Goal: Task Accomplishment & Management: Use online tool/utility

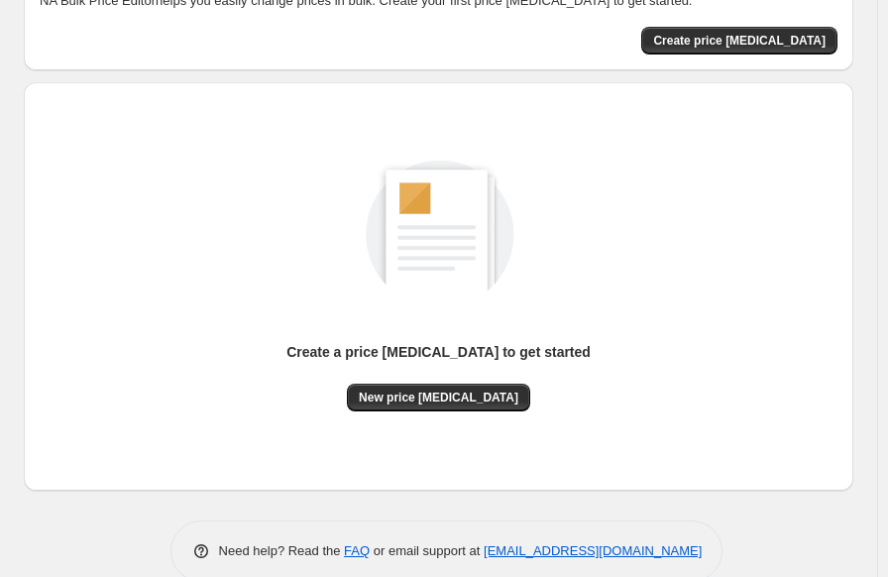
scroll to position [164, 0]
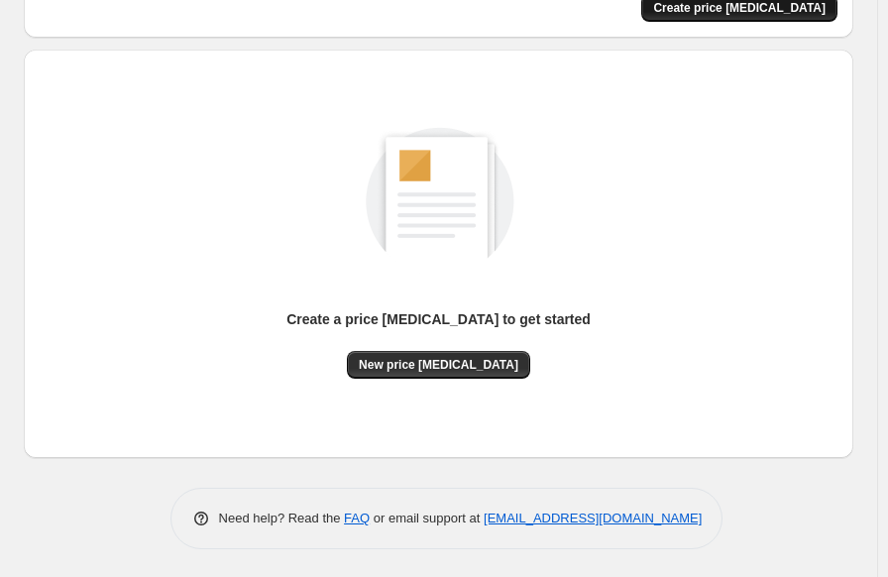
click at [725, 10] on span "Create price [MEDICAL_DATA]" at bounding box center [739, 8] width 172 height 16
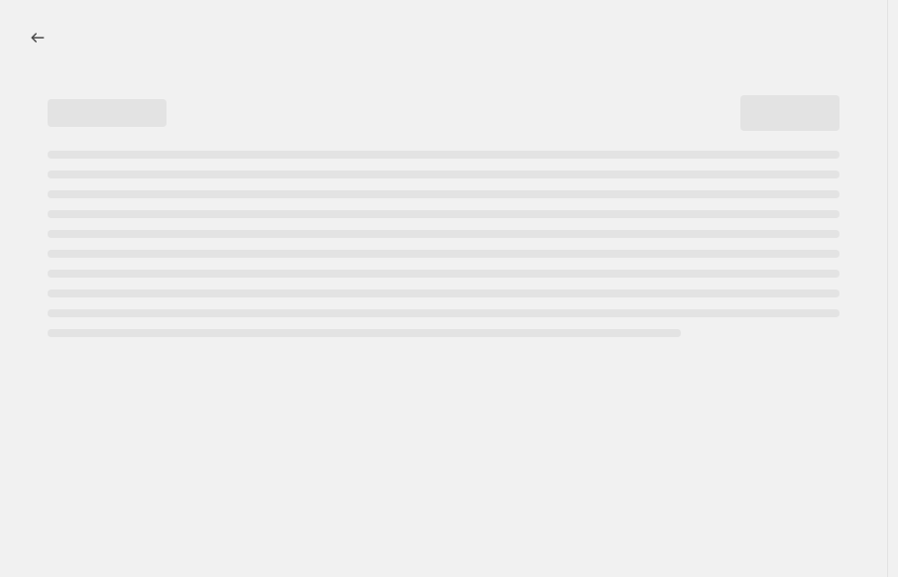
select select "percentage"
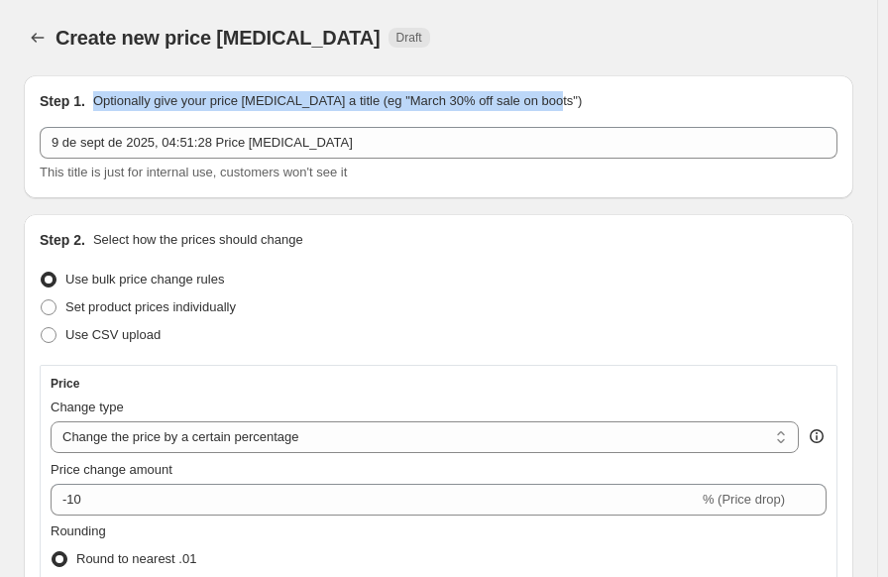
drag, startPoint x: 86, startPoint y: 98, endPoint x: 557, endPoint y: 106, distance: 470.7
click at [557, 106] on div "Step 1. Optionally give your price change job a title (eg "March 30% off sale o…" at bounding box center [439, 101] width 798 height 20
copy div "Optionally give your price [MEDICAL_DATA] a title (eg "March 30% off sale on bo…"
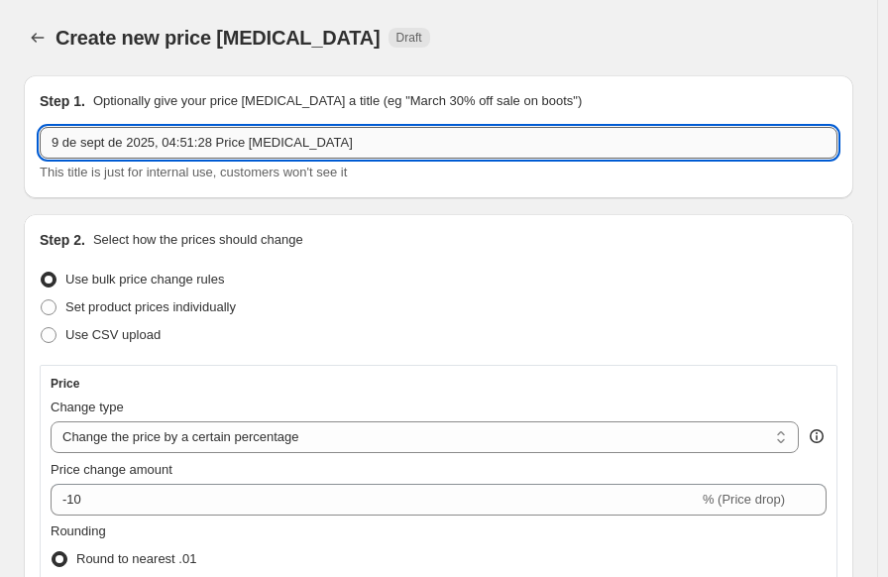
click at [281, 148] on input "9 de sept de 2025, 04:51:28 Price change job" at bounding box center [439, 143] width 798 height 32
paste input "Ajuste de Precios - 50% de Ganancia"
click at [281, 145] on input "9 de sept de 2025, 04:51:28 Price changeAjuste de Precios - 50% de Ganancia job" at bounding box center [439, 143] width 798 height 32
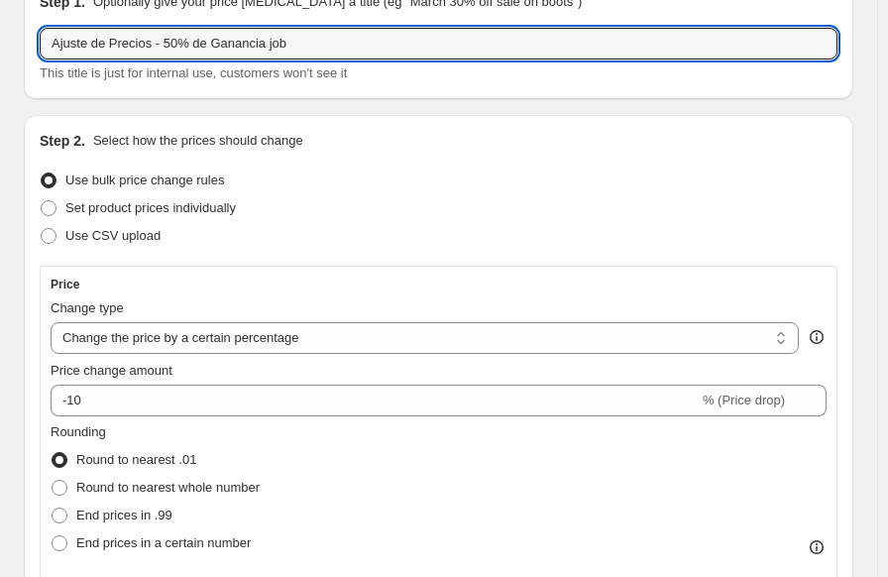
scroll to position [198, 0]
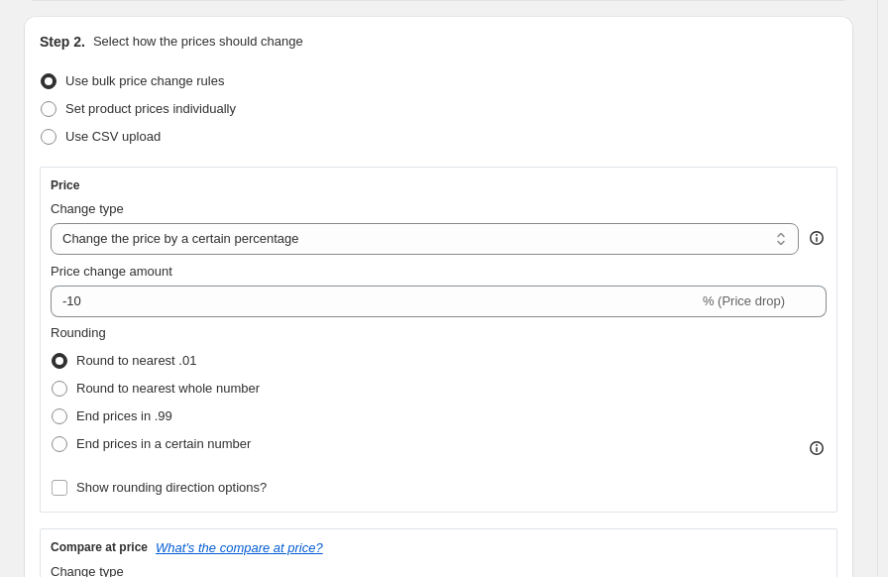
type input "Ajuste de Precios - 50% de Ganancia job"
drag, startPoint x: 92, startPoint y: 42, endPoint x: 304, endPoint y: 43, distance: 212.0
click at [304, 43] on div "Step 2. Select how the prices should change" at bounding box center [439, 42] width 798 height 20
copy p "Select how the prices should change"
drag, startPoint x: 64, startPoint y: 83, endPoint x: 235, endPoint y: 83, distance: 170.4
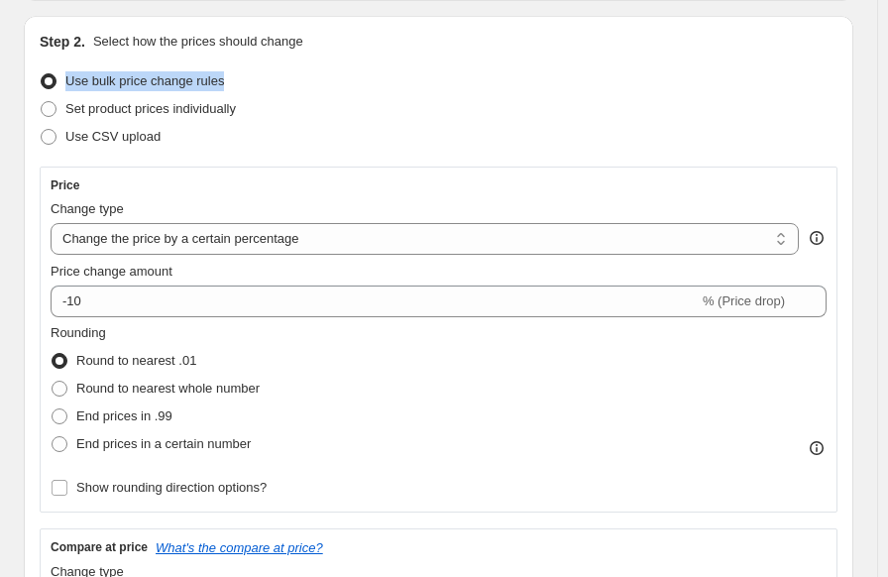
click at [235, 83] on div "Use bulk price change rules" at bounding box center [439, 81] width 798 height 28
copy span "Use bulk price change rules"
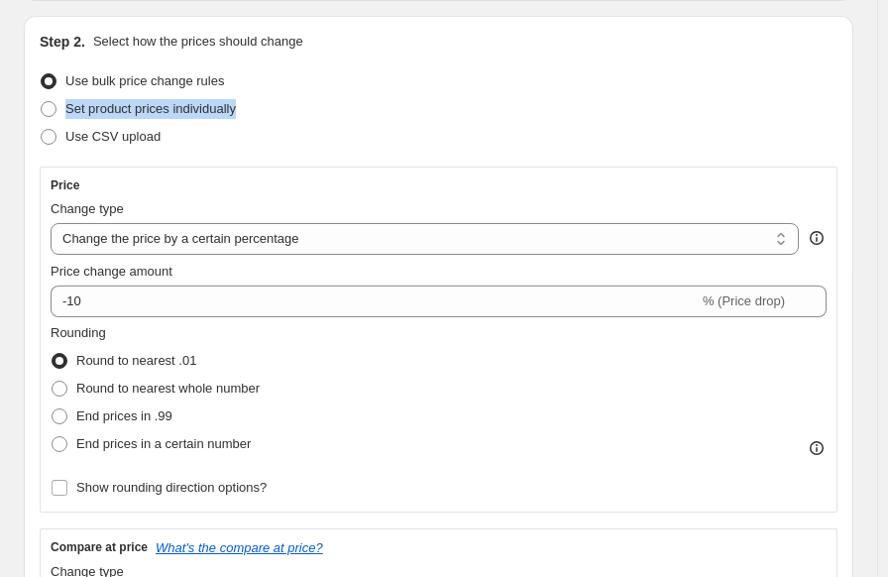
drag, startPoint x: 64, startPoint y: 110, endPoint x: 266, endPoint y: 106, distance: 201.2
click at [293, 105] on div "Set product prices individually" at bounding box center [439, 109] width 798 height 28
copy span "Set product prices individually"
drag, startPoint x: 63, startPoint y: 140, endPoint x: 166, endPoint y: 138, distance: 103.1
click at [166, 138] on div "Use CSV upload" at bounding box center [439, 137] width 798 height 28
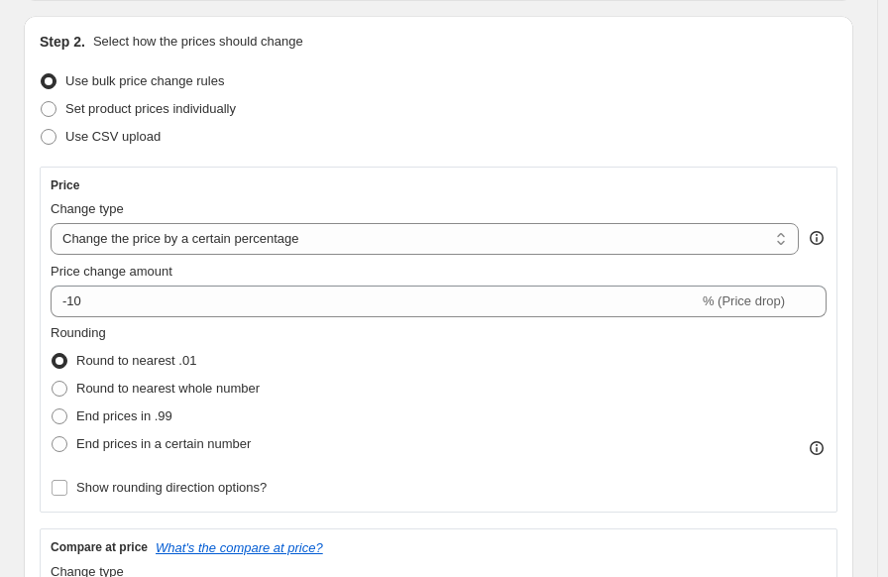
drag, startPoint x: 149, startPoint y: 136, endPoint x: 472, endPoint y: 60, distance: 331.6
click at [452, 85] on div "Use bulk price change rules" at bounding box center [439, 81] width 798 height 28
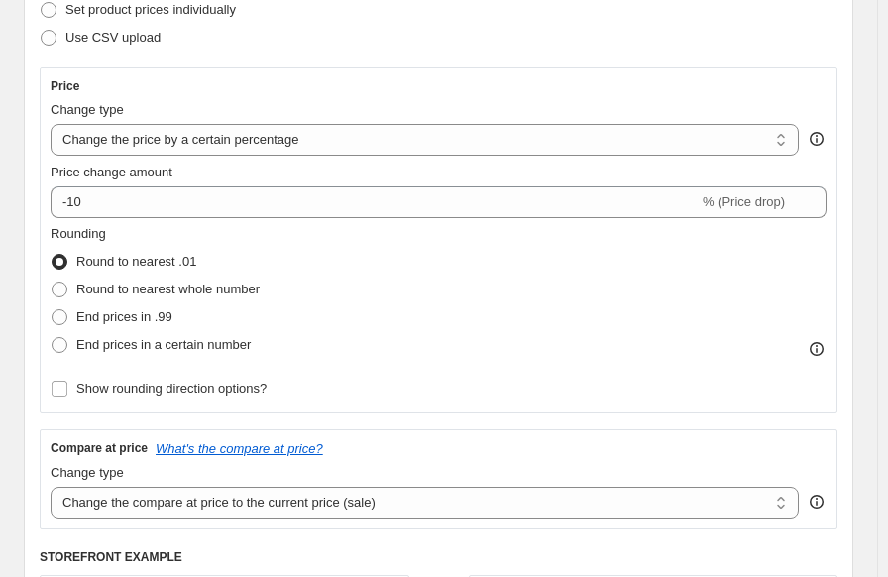
scroll to position [396, 0]
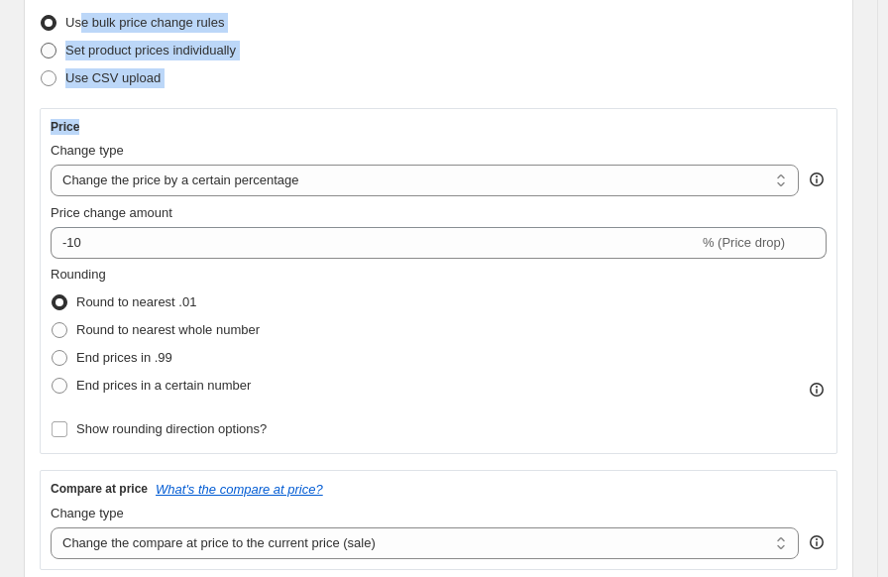
drag, startPoint x: 46, startPoint y: 9, endPoint x: 79, endPoint y: 10, distance: 33.7
click at [79, 10] on div "Step 2. Select how the prices should change Use bulk price change rules Set pro…" at bounding box center [439, 417] width 798 height 888
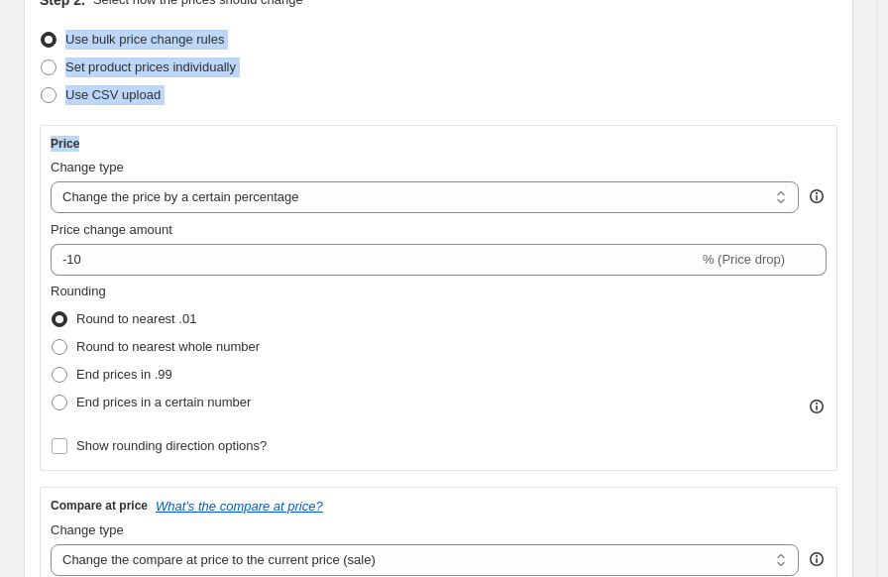
click at [88, 151] on div "Price Change type Change the price to a certain amount Change the price by a ce…" at bounding box center [439, 298] width 776 height 324
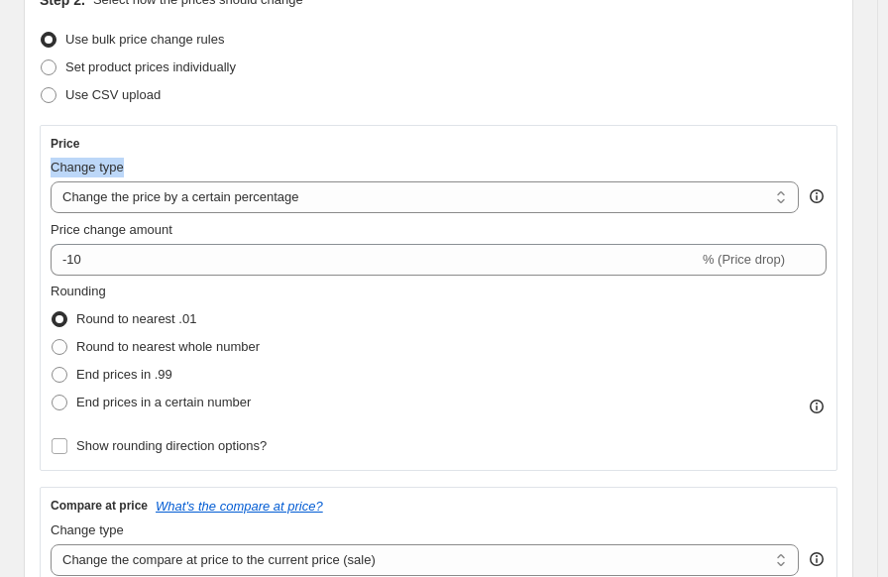
drag, startPoint x: 48, startPoint y: 169, endPoint x: 143, endPoint y: 170, distance: 95.1
click at [143, 170] on div "Price Change type Change the price to a certain amount Change the price by a ce…" at bounding box center [439, 298] width 798 height 346
click at [102, 169] on span "Change type" at bounding box center [87, 167] width 73 height 15
click at [102, 181] on select "Change the price to a certain amount Change the price by a certain amount Chang…" at bounding box center [425, 197] width 748 height 32
drag, startPoint x: 59, startPoint y: 198, endPoint x: 278, endPoint y: 197, distance: 219.0
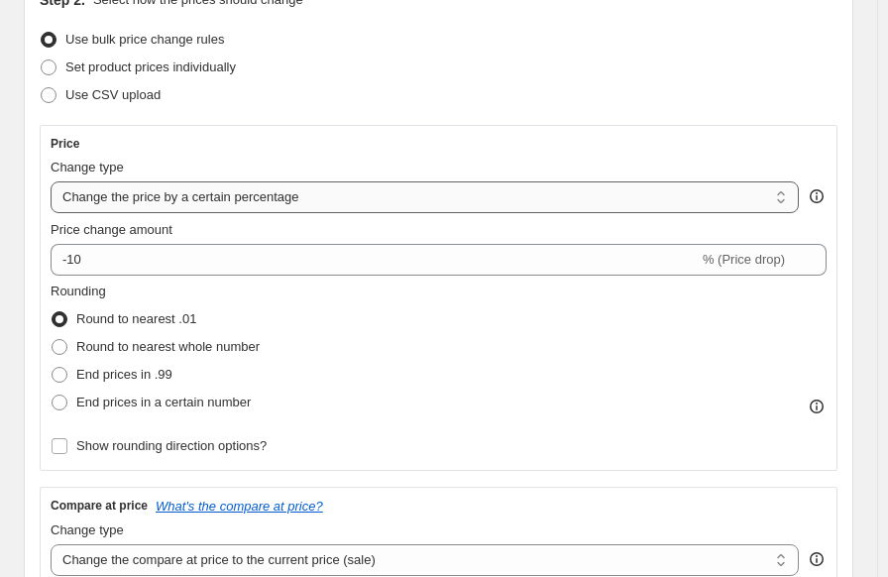
click at [278, 197] on select "Change the price to a certain amount Change the price by a certain amount Chang…" at bounding box center [425, 197] width 748 height 32
drag, startPoint x: 145, startPoint y: 166, endPoint x: 111, endPoint y: 170, distance: 33.9
click at [111, 170] on div "Change type" at bounding box center [425, 168] width 748 height 20
click at [101, 166] on span "Change type" at bounding box center [87, 167] width 73 height 15
click at [101, 181] on select "Change the price to a certain amount Change the price by a certain amount Chang…" at bounding box center [425, 197] width 748 height 32
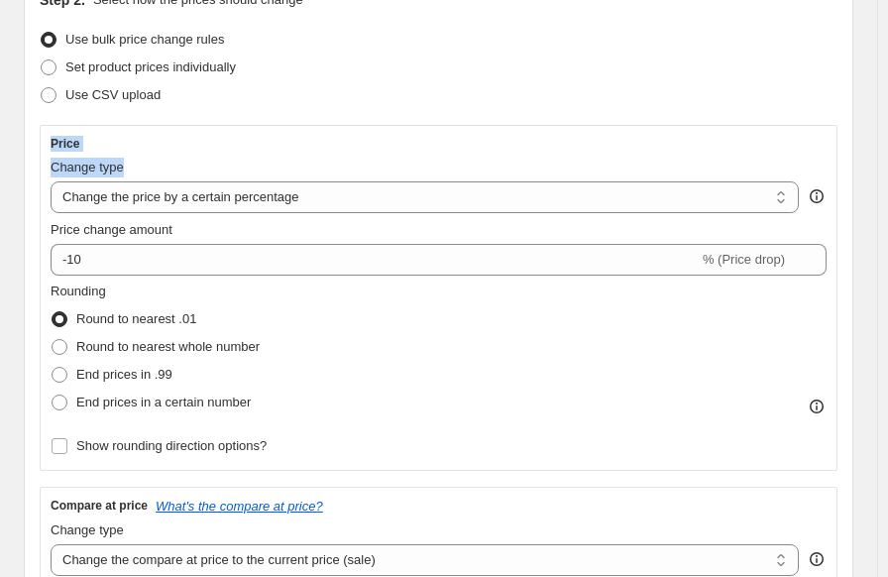
drag, startPoint x: 48, startPoint y: 144, endPoint x: 128, endPoint y: 159, distance: 81.6
click at [138, 160] on div "Price Change type Change the price to a certain amount Change the price by a ce…" at bounding box center [439, 298] width 798 height 346
copy div "Price Change type"
click at [258, 202] on select "Change the price to a certain amount Change the price by a certain amount Chang…" at bounding box center [425, 197] width 748 height 32
select select "margin"
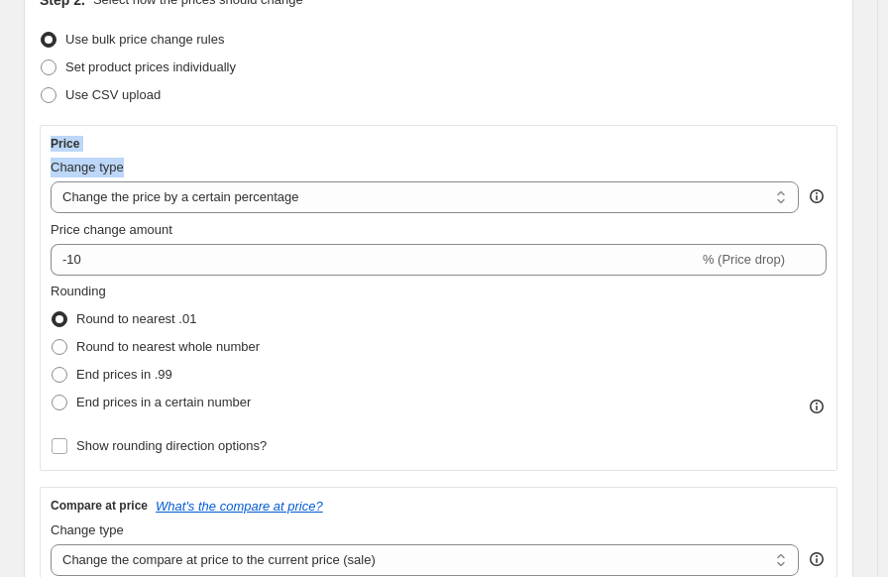
type input "50"
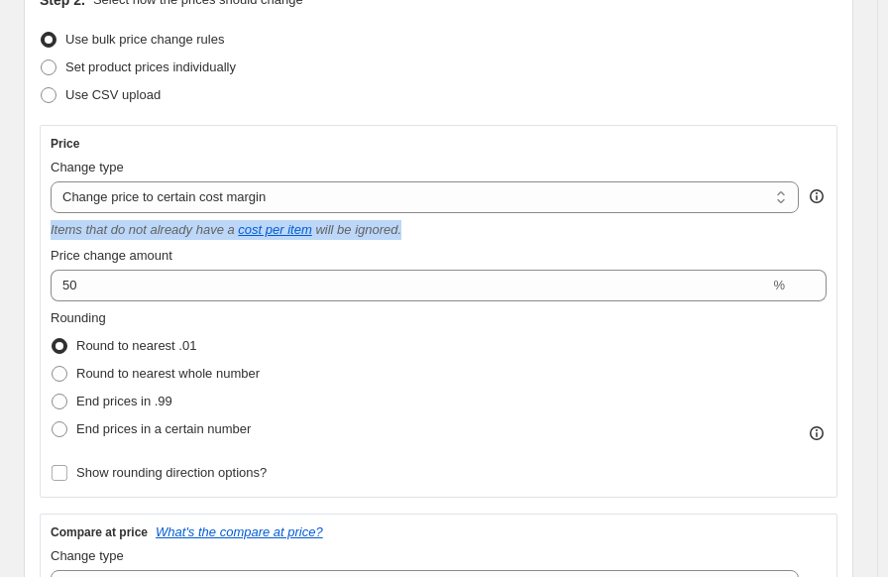
drag, startPoint x: 49, startPoint y: 229, endPoint x: 409, endPoint y: 233, distance: 360.7
click at [409, 233] on div "Price Change type Change the price to a certain amount Change the price by a ce…" at bounding box center [439, 311] width 798 height 373
copy div "Items that do not already have a cost per item will be ignored."
click at [300, 201] on select "Change the price to a certain amount Change the price by a certain amount Chang…" at bounding box center [425, 197] width 748 height 32
select select "percentage"
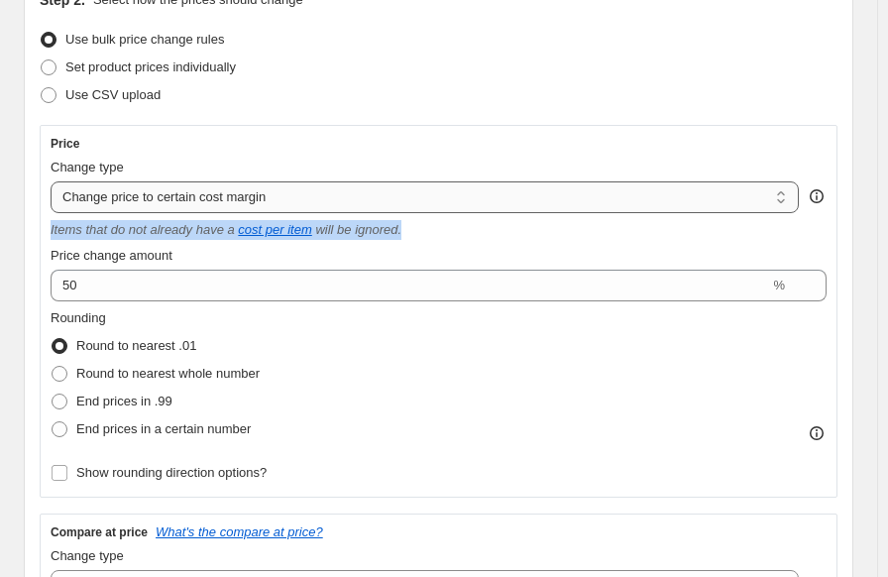
click at [51, 181] on select "Change the price to a certain amount Change the price by a certain amount Chang…" at bounding box center [425, 197] width 748 height 32
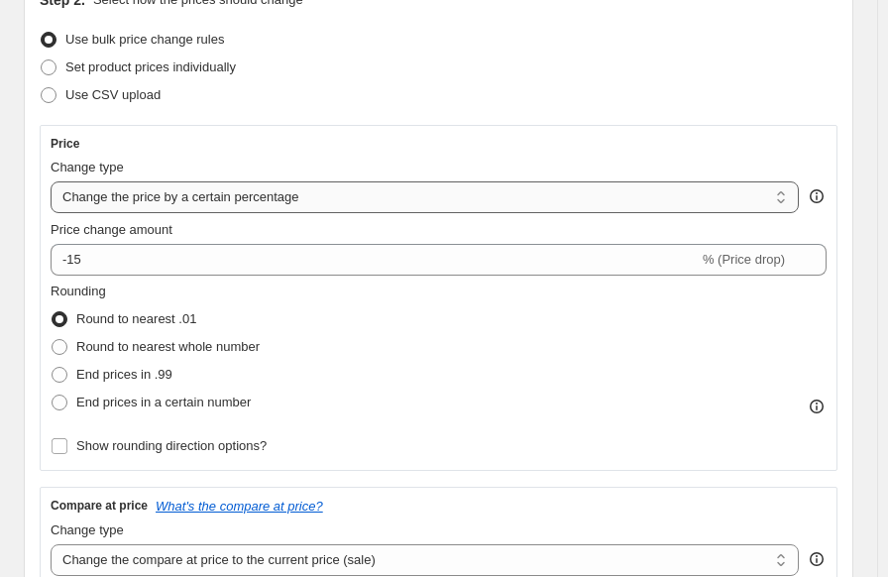
drag, startPoint x: 303, startPoint y: 202, endPoint x: 289, endPoint y: 201, distance: 13.9
click at [281, 201] on select "Change the price to a certain amount Change the price by a certain amount Chang…" at bounding box center [425, 197] width 748 height 32
drag, startPoint x: 296, startPoint y: 197, endPoint x: 136, endPoint y: 183, distance: 161.1
click at [138, 185] on select "Change the price to a certain amount Change the price by a certain amount Chang…" at bounding box center [425, 197] width 748 height 32
drag, startPoint x: 56, startPoint y: 193, endPoint x: 123, endPoint y: 201, distance: 66.9
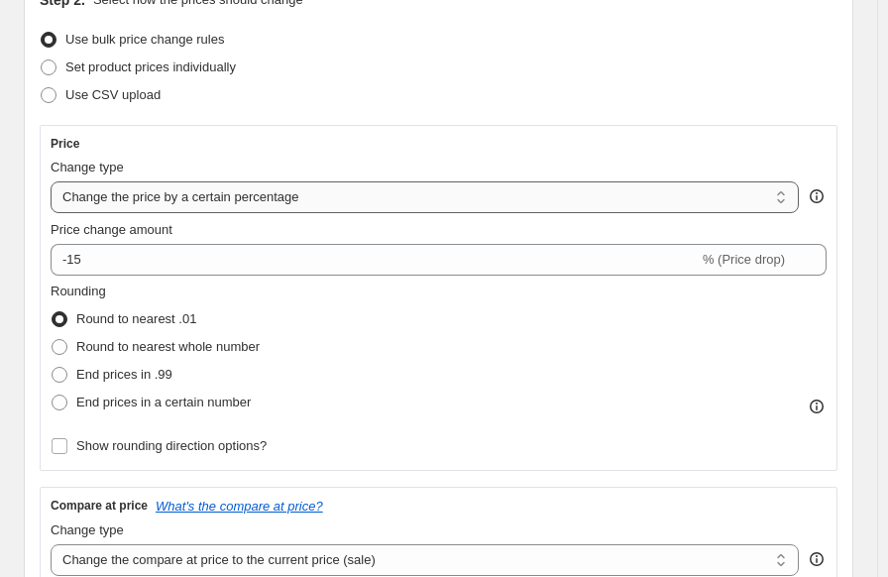
click at [123, 201] on select "Change the price to a certain amount Change the price by a certain amount Chang…" at bounding box center [425, 197] width 748 height 32
click at [51, 181] on select "Change the price to a certain amount Change the price by a certain amount Chang…" at bounding box center [425, 197] width 748 height 32
click at [285, 189] on select "Change the price to a certain amount Change the price by a certain amount Chang…" at bounding box center [425, 197] width 748 height 32
click at [475, 111] on div "Step 2. Select how the prices should change Use bulk price change rules Set pro…" at bounding box center [439, 434] width 798 height 888
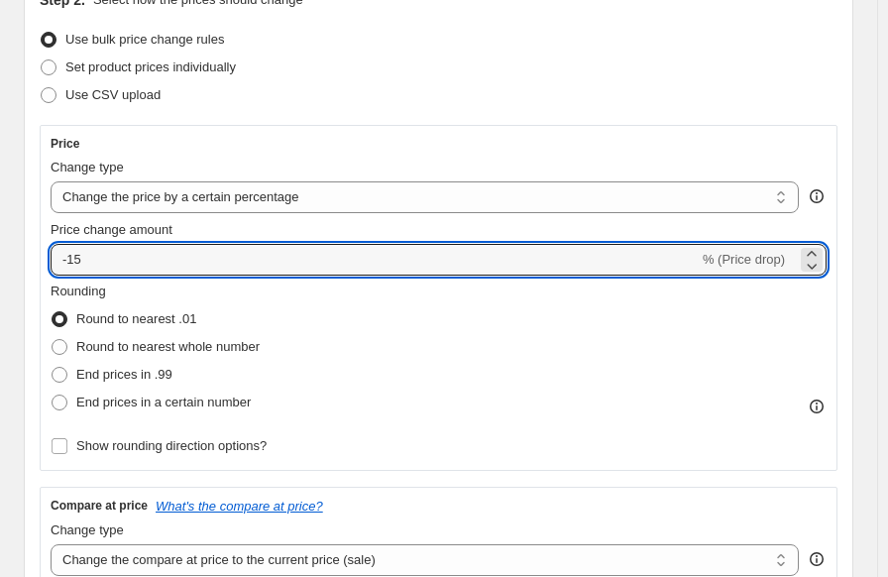
drag, startPoint x: 97, startPoint y: 259, endPoint x: 32, endPoint y: 259, distance: 65.4
click at [32, 259] on div "Step 2. Select how the prices should change Use bulk price change rules Set pro…" at bounding box center [438, 433] width 829 height 919
type input "50"
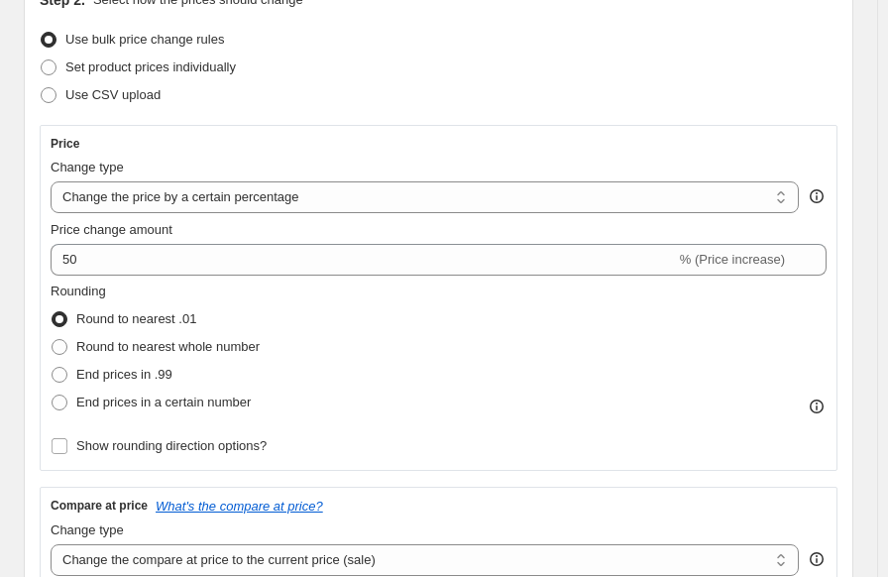
click at [349, 318] on div "Rounding Round to nearest .01 Round to nearest whole number End prices in .99 E…" at bounding box center [439, 348] width 776 height 135
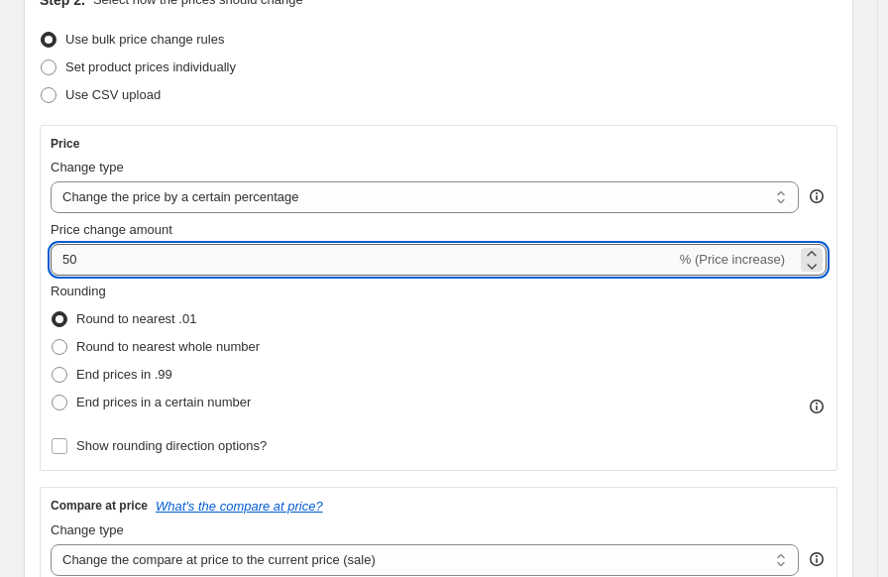
click at [112, 254] on input "50" at bounding box center [363, 260] width 625 height 32
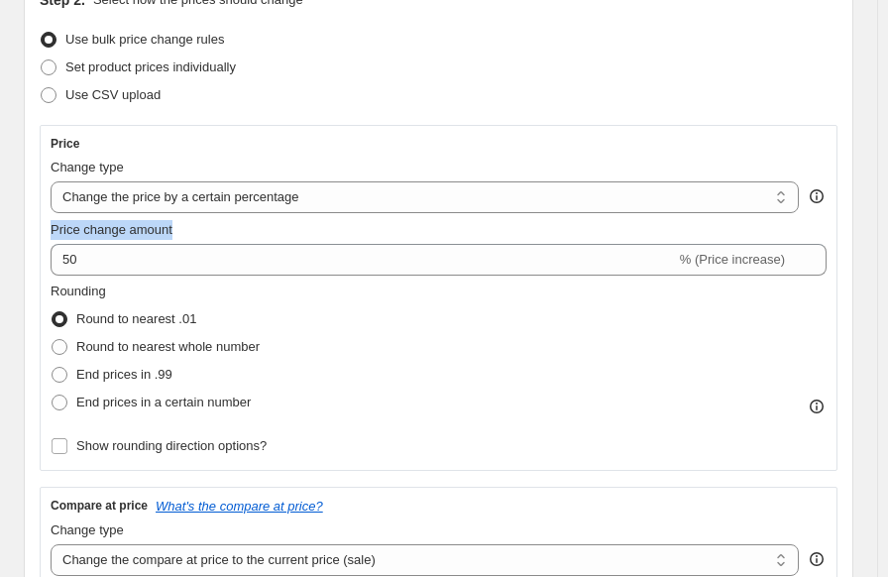
drag, startPoint x: 48, startPoint y: 229, endPoint x: 202, endPoint y: 225, distance: 154.6
click at [202, 225] on div "Price Change type Change the price to a certain amount Change the price by a ce…" at bounding box center [439, 298] width 798 height 346
copy span "Price change amount"
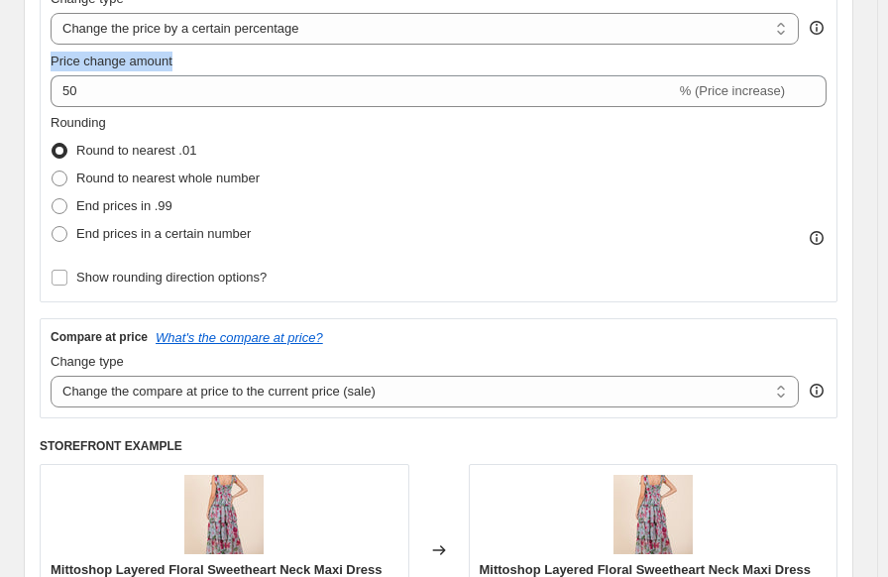
scroll to position [438, 0]
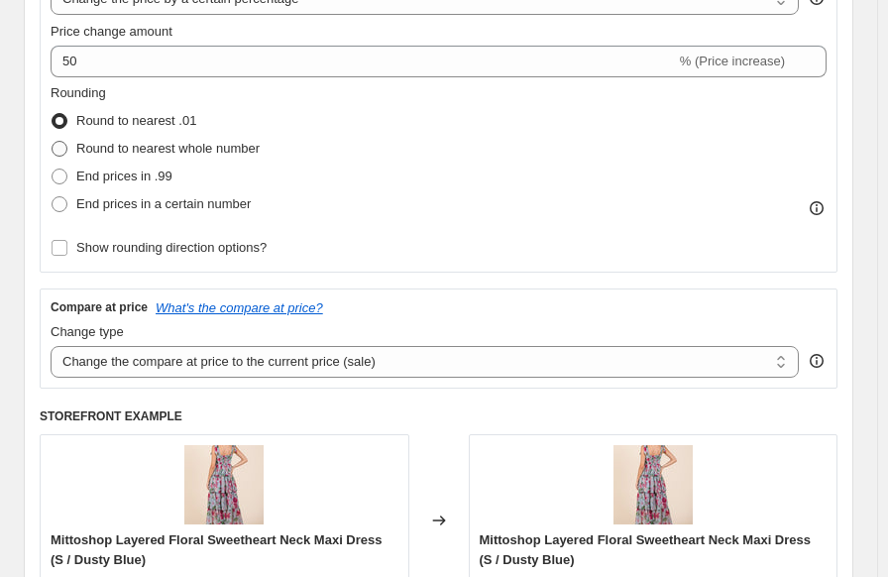
click at [62, 148] on span at bounding box center [60, 149] width 16 height 16
click at [53, 142] on input "Round to nearest whole number" at bounding box center [52, 141] width 1 height 1
radio input "true"
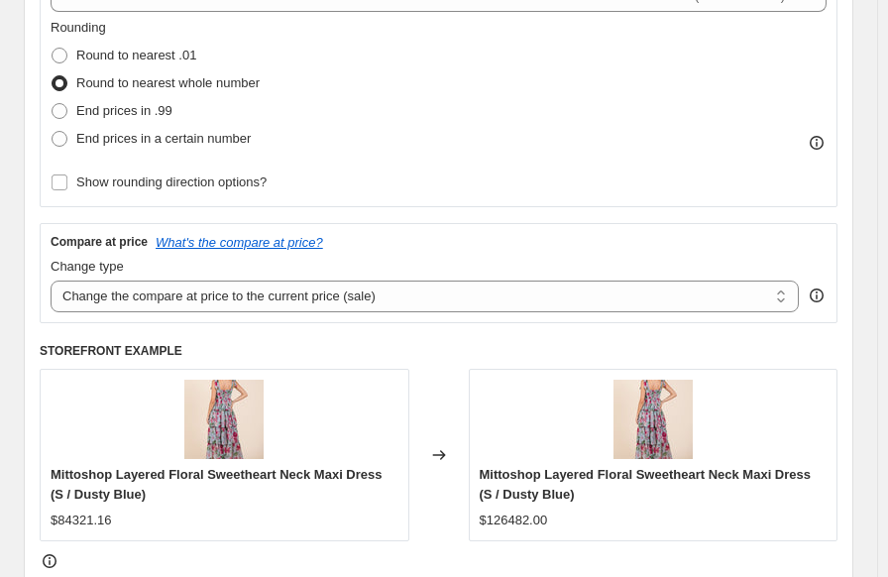
scroll to position [537, 0]
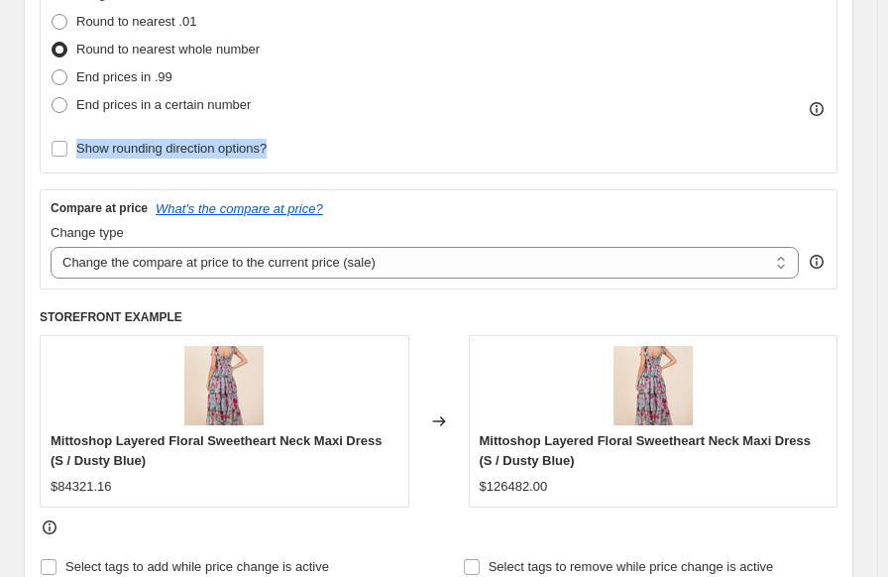
drag, startPoint x: 76, startPoint y: 153, endPoint x: 271, endPoint y: 158, distance: 195.2
click at [272, 158] on div "Rounding Round to nearest .01 Round to nearest whole number End prices in .99 E…" at bounding box center [439, 73] width 776 height 178
copy span "Show rounding direction options?"
click at [60, 77] on span at bounding box center [60, 77] width 16 height 16
click at [53, 70] on input "End prices in .99" at bounding box center [52, 69] width 1 height 1
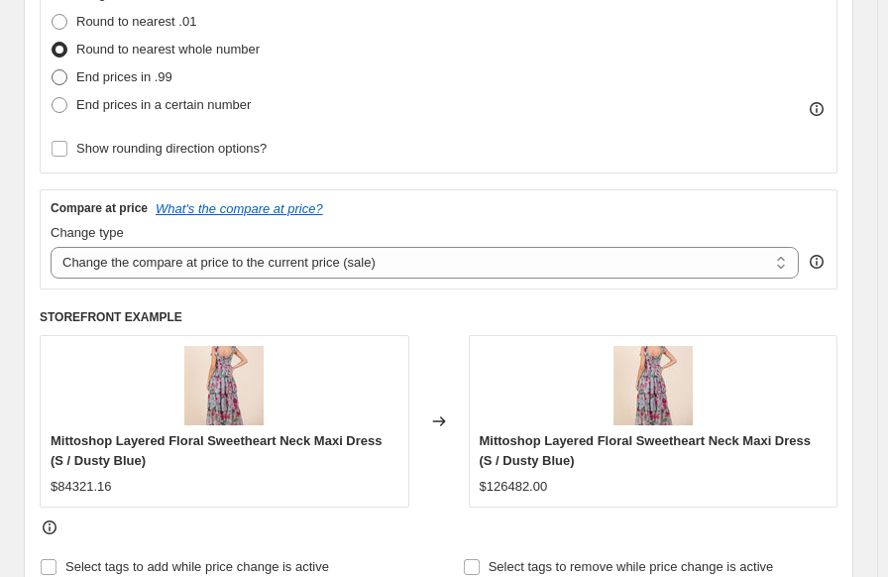
radio input "true"
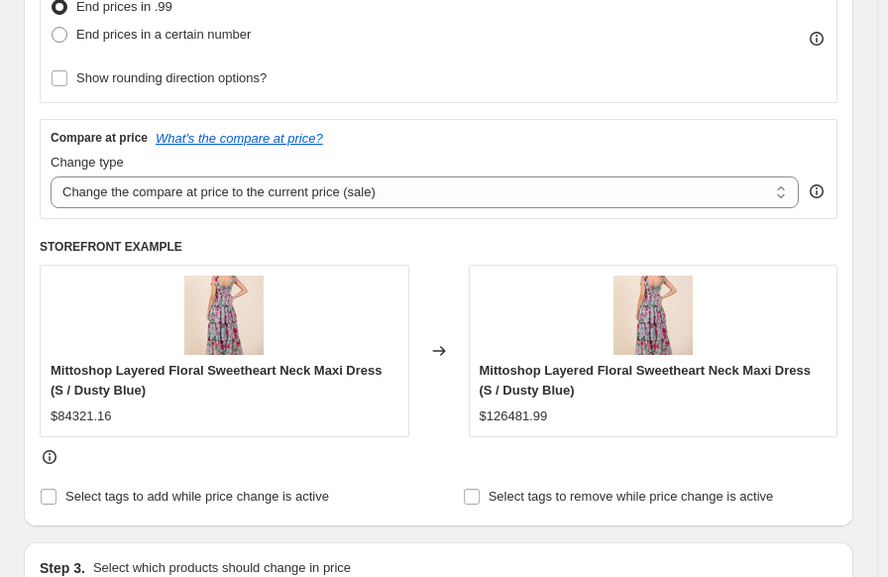
scroll to position [636, 0]
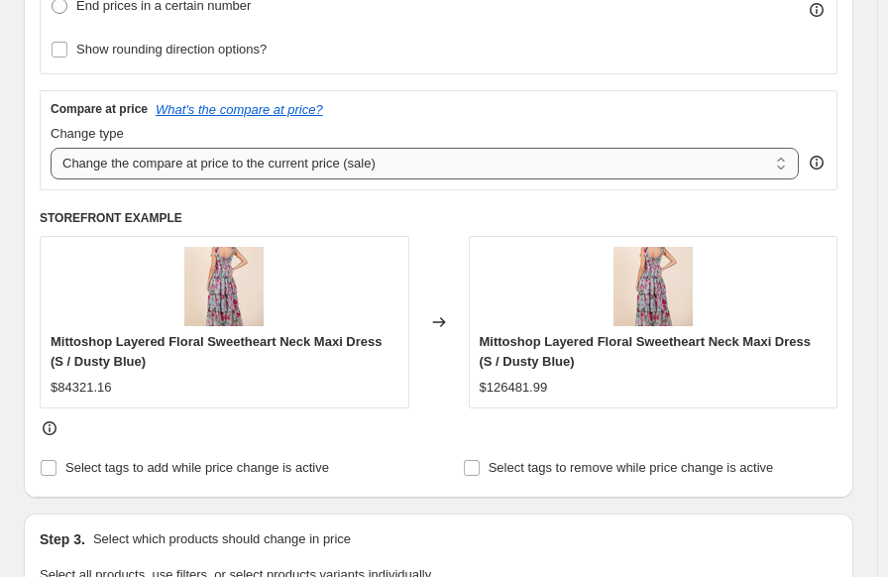
click at [332, 170] on select "Change the compare at price to the current price (sale) Change the compare at p…" at bounding box center [425, 164] width 748 height 32
select select "bp"
click at [51, 148] on select "Change the compare at price to the current price (sale) Change the compare at p…" at bounding box center [425, 164] width 748 height 32
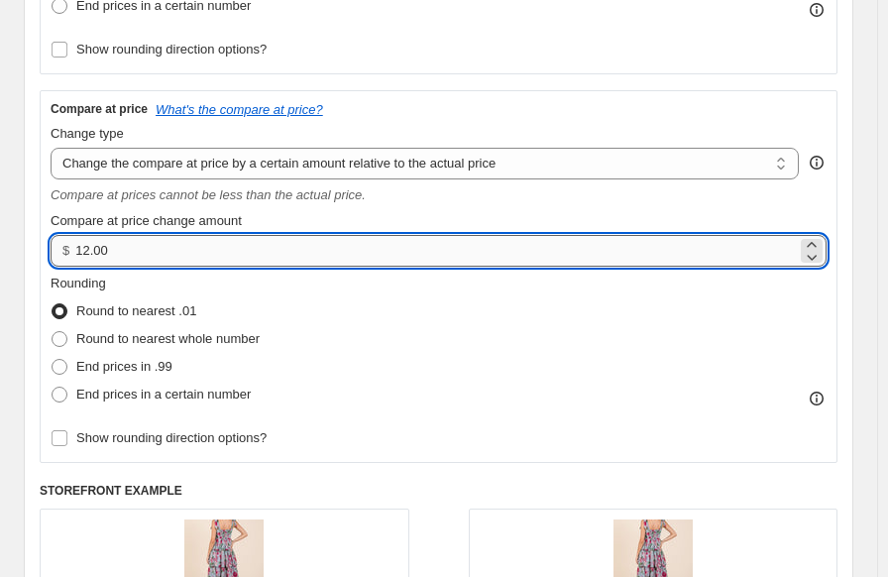
click at [225, 261] on input "12.00" at bounding box center [435, 251] width 721 height 32
click at [62, 368] on span at bounding box center [60, 367] width 16 height 16
click at [53, 360] on input "End prices in .99" at bounding box center [52, 359] width 1 height 1
radio input "true"
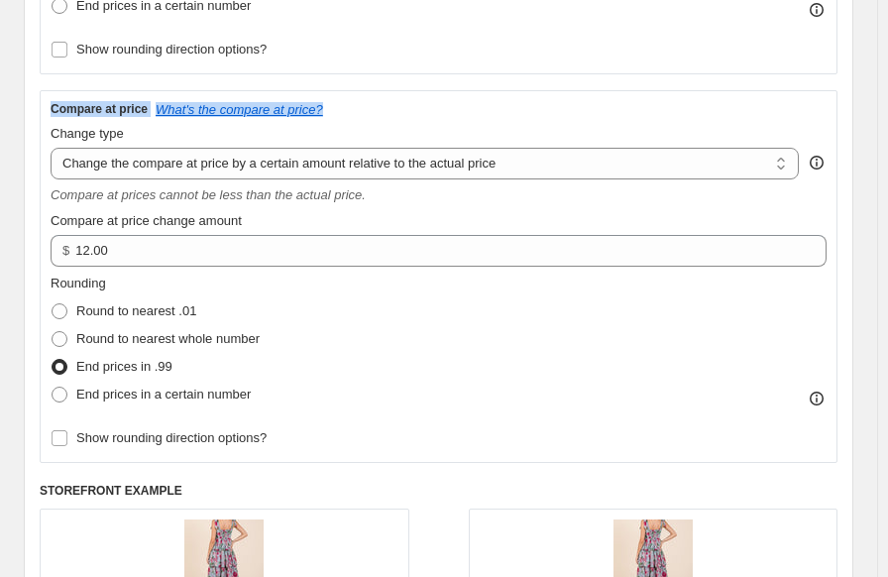
drag, startPoint x: 45, startPoint y: 113, endPoint x: 359, endPoint y: 112, distance: 314.1
click at [359, 112] on div "Compare at price What's the compare at price? Change type Change the compare at…" at bounding box center [439, 276] width 798 height 373
copy div "Compare at price What's the compare at price?"
click at [320, 162] on select "Change the compare at price to the current price (sale) Change the compare at p…" at bounding box center [425, 164] width 748 height 32
select select "percentage"
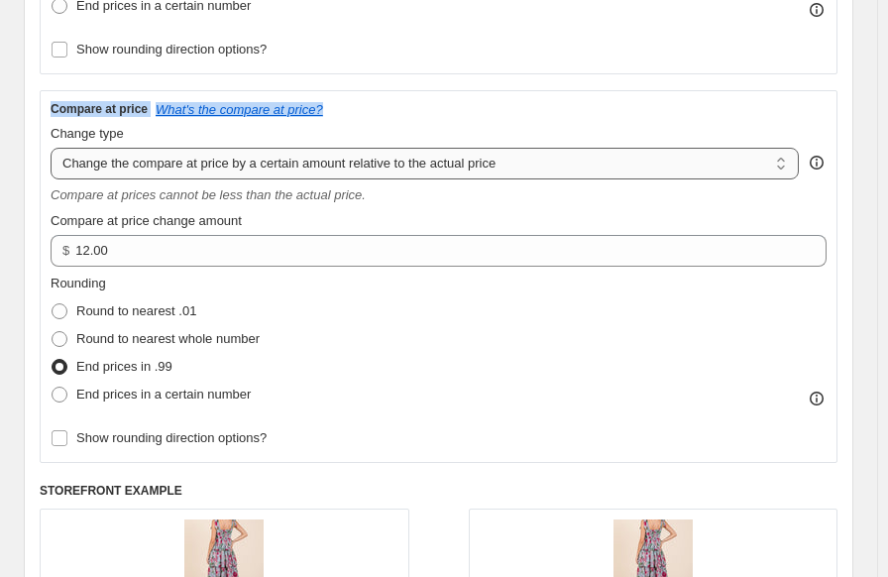
click at [51, 148] on select "Change the compare at price to the current price (sale) Change the compare at p…" at bounding box center [425, 164] width 748 height 32
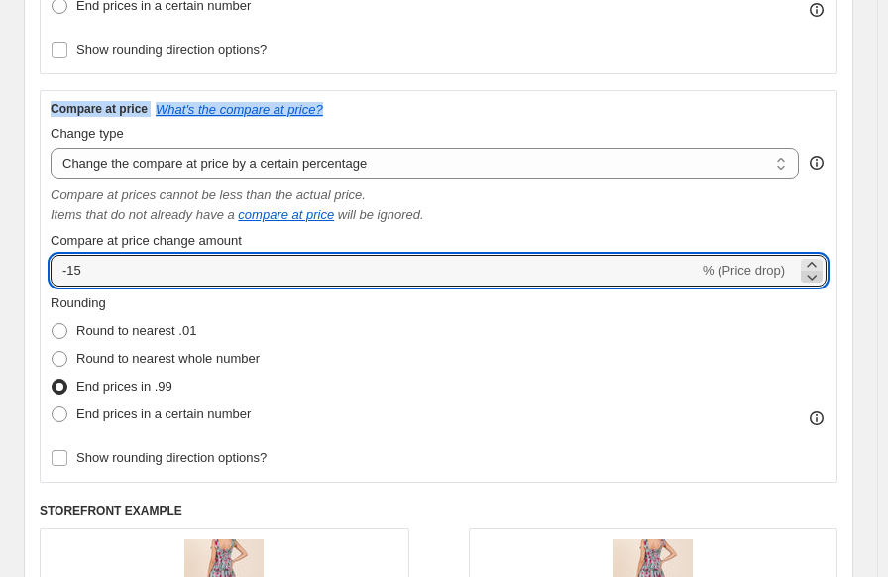
click at [821, 281] on icon at bounding box center [812, 277] width 20 height 20
click at [814, 266] on icon at bounding box center [812, 265] width 20 height 20
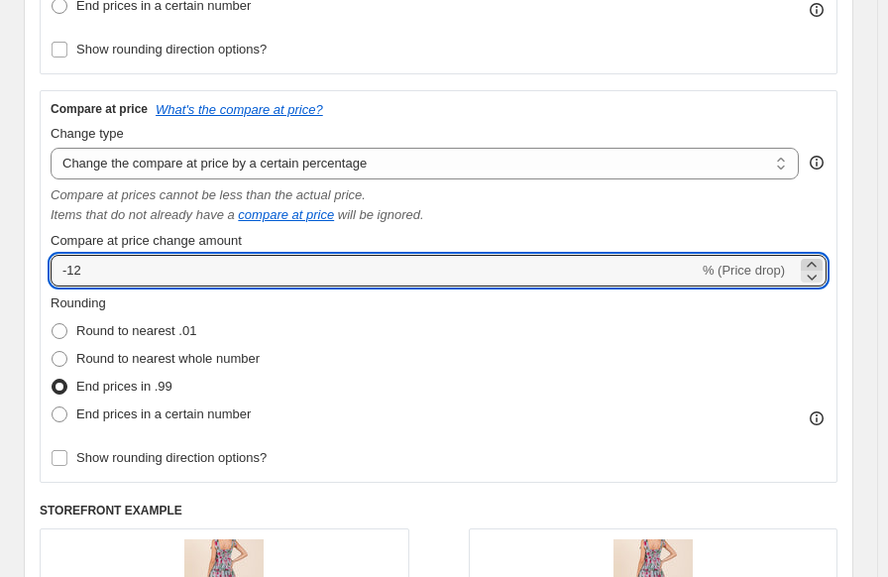
click at [814, 266] on icon at bounding box center [812, 265] width 20 height 20
click at [814, 265] on icon at bounding box center [812, 265] width 20 height 20
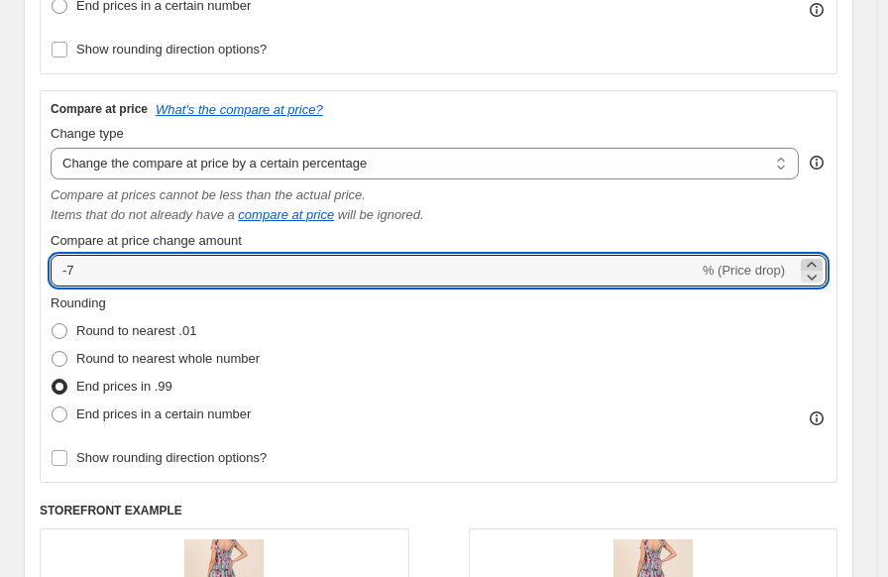
click at [814, 265] on icon at bounding box center [812, 265] width 20 height 20
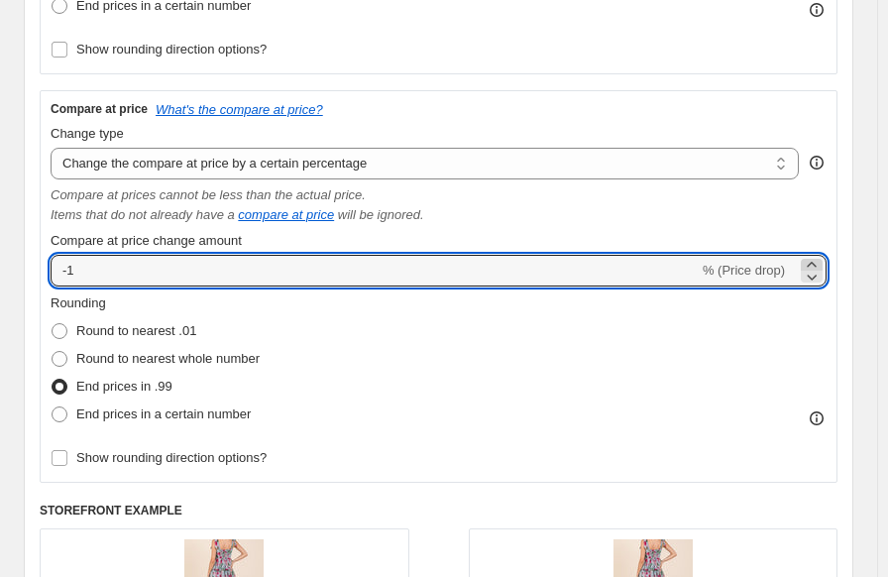
click at [814, 265] on icon at bounding box center [812, 265] width 20 height 20
click at [814, 264] on icon at bounding box center [812, 265] width 20 height 20
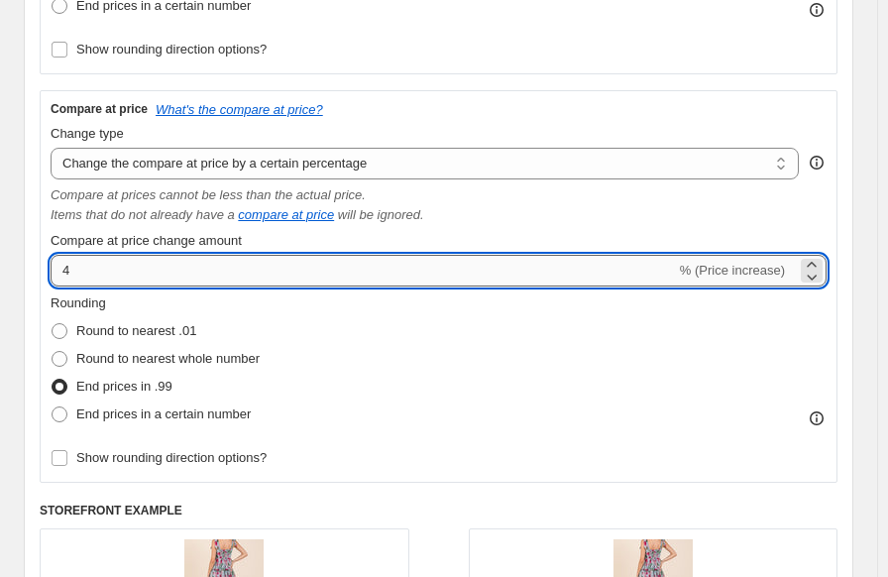
drag, startPoint x: 73, startPoint y: 275, endPoint x: 55, endPoint y: 272, distance: 18.1
click at [55, 272] on input "4" at bounding box center [363, 271] width 625 height 32
type input "50"
click at [414, 348] on div "Rounding Round to nearest .01 Round to nearest whole number End prices in .99 E…" at bounding box center [439, 360] width 776 height 135
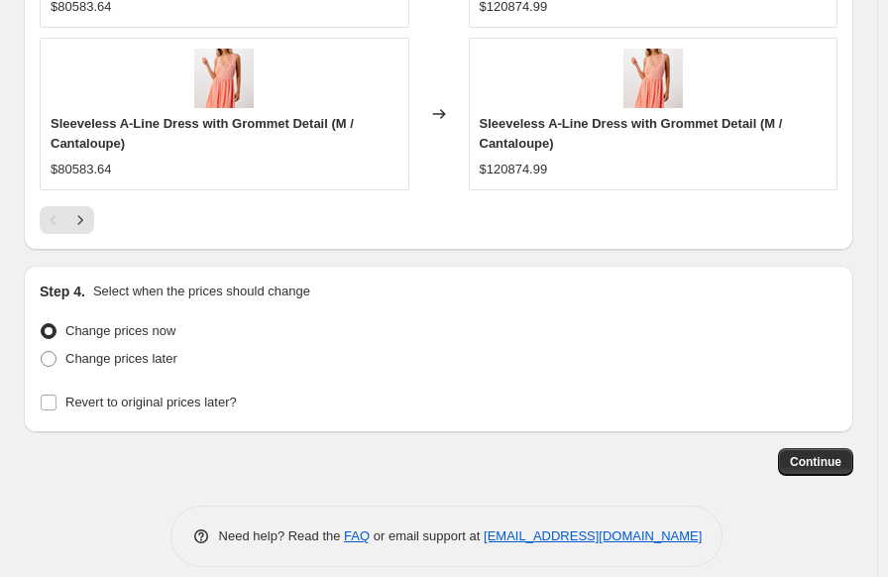
scroll to position [2316, 0]
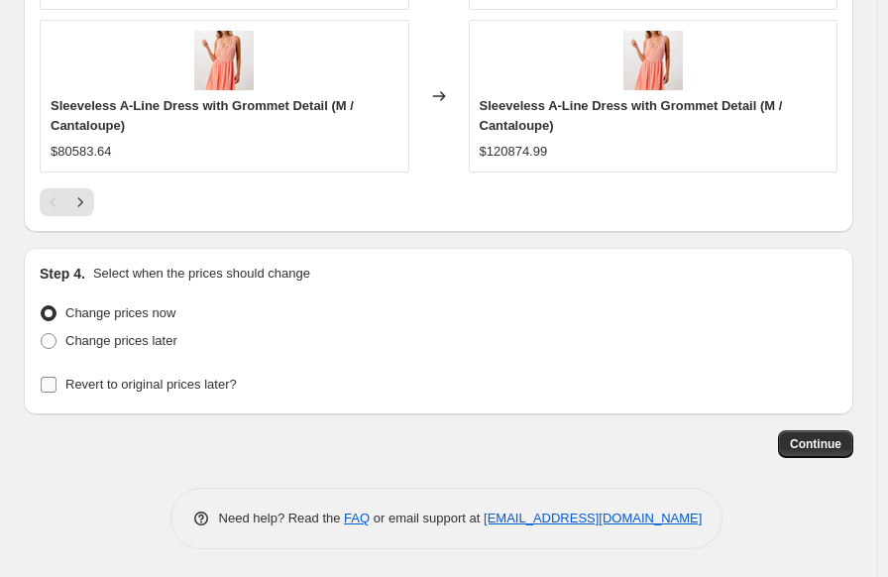
click at [49, 386] on input "Revert to original prices later?" at bounding box center [49, 384] width 16 height 16
checkbox input "true"
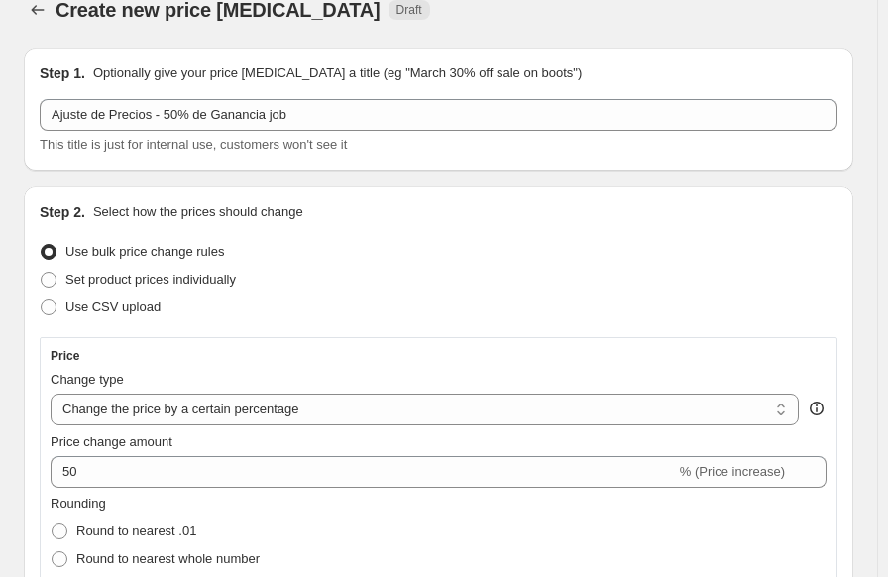
scroll to position [0, 0]
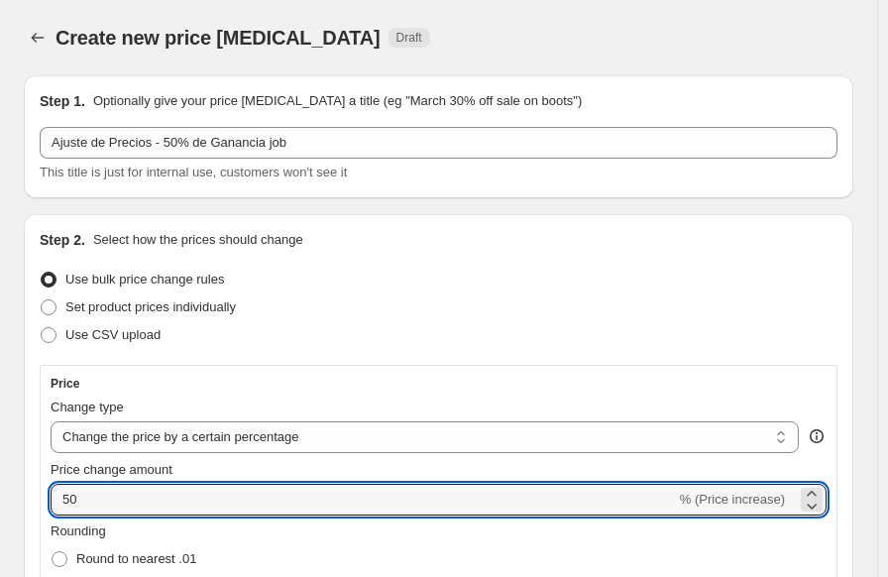
drag, startPoint x: 92, startPoint y: 490, endPoint x: 47, endPoint y: 491, distance: 45.6
click at [47, 491] on div "Price Change type Change the price to a certain amount Change the price by a ce…" at bounding box center [439, 538] width 798 height 346
type input "30"
click at [361, 278] on div "Use bulk price change rules" at bounding box center [439, 280] width 798 height 28
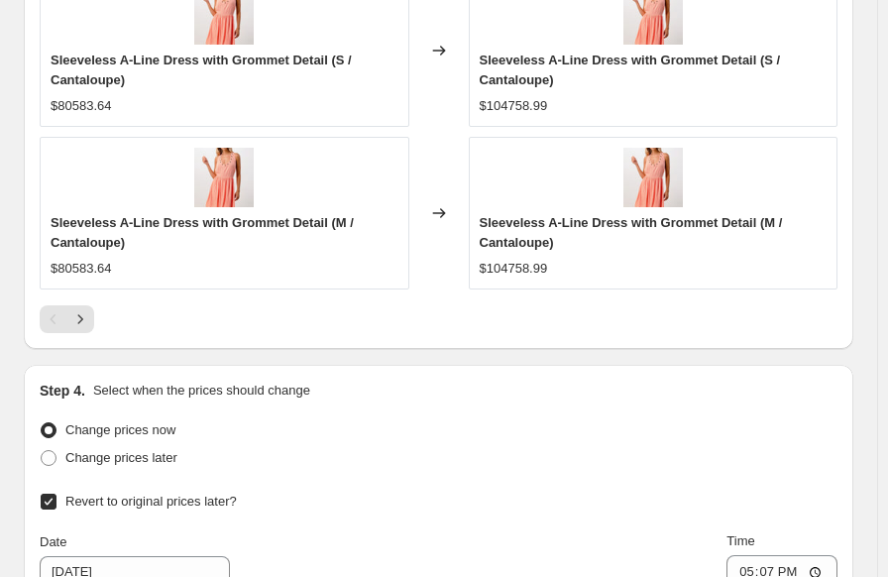
scroll to position [2180, 0]
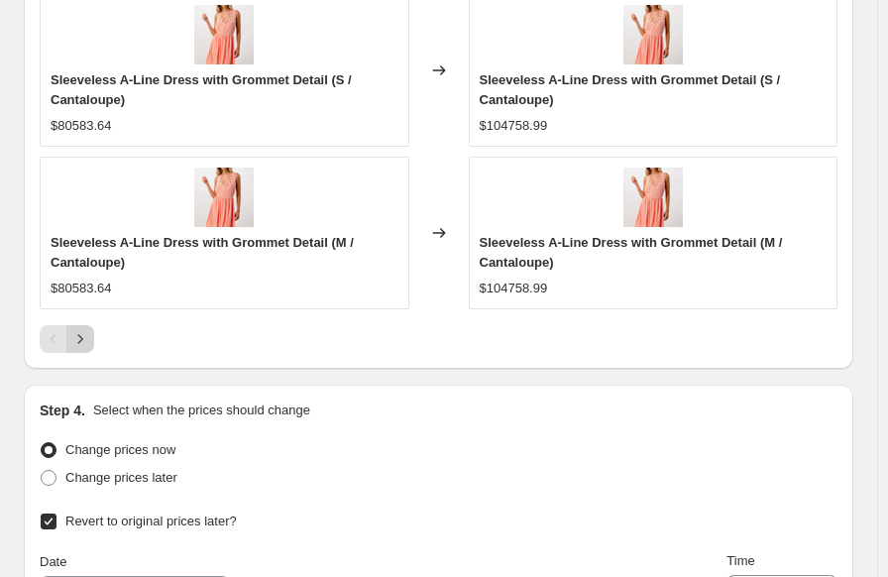
click at [86, 339] on icon "Next" at bounding box center [80, 339] width 20 height 20
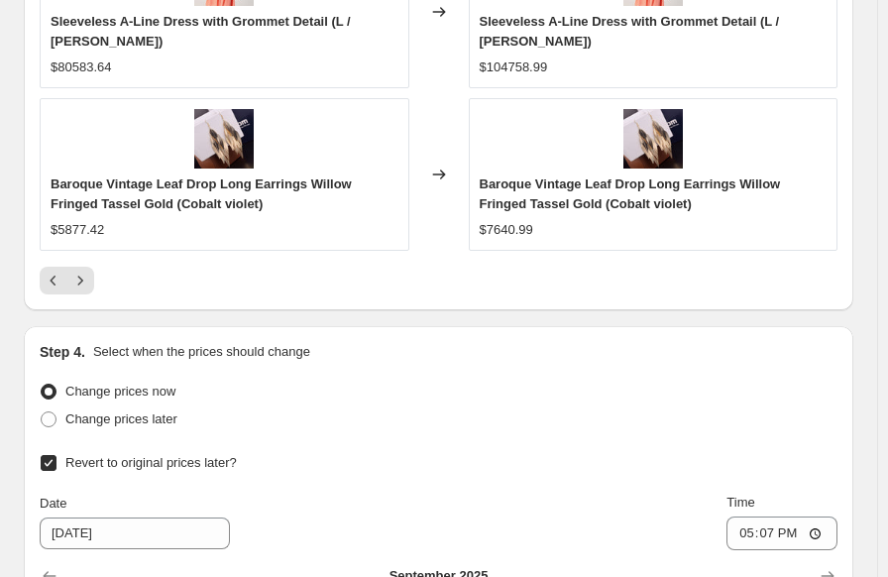
scroll to position [2279, 0]
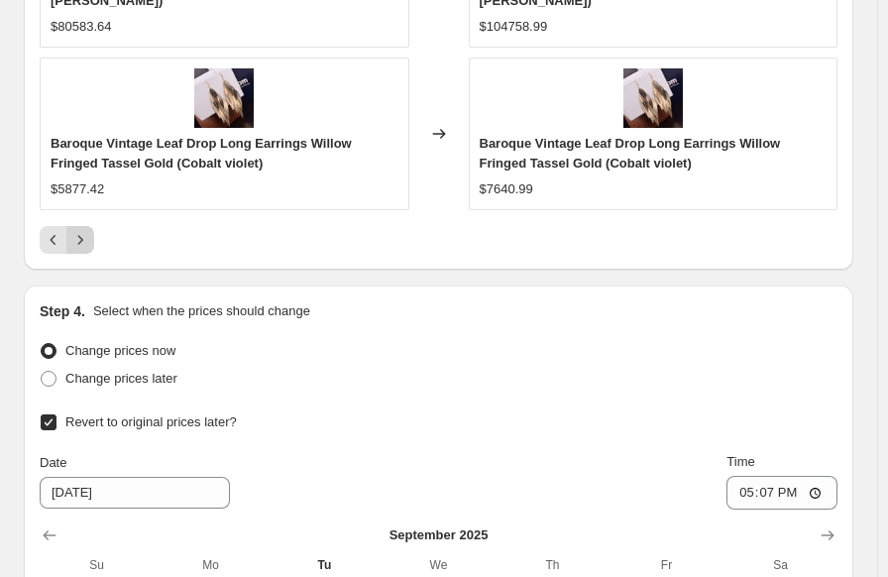
click at [73, 230] on icon "Next" at bounding box center [80, 240] width 20 height 20
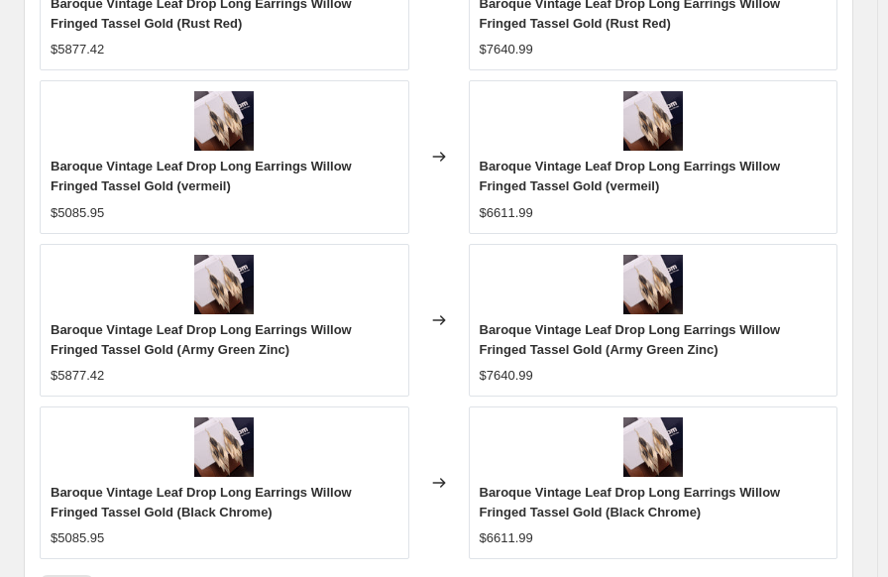
scroll to position [2378, 0]
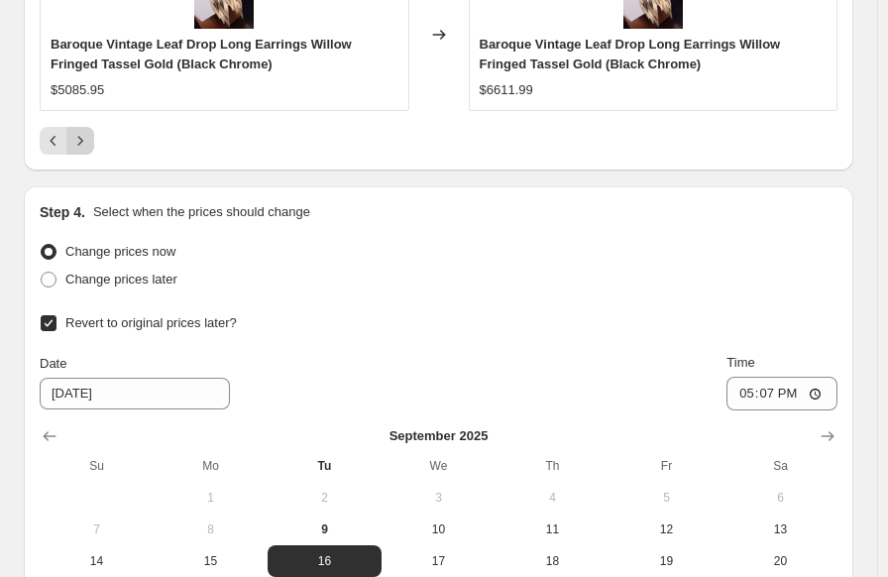
click at [83, 146] on icon "Next" at bounding box center [80, 141] width 20 height 20
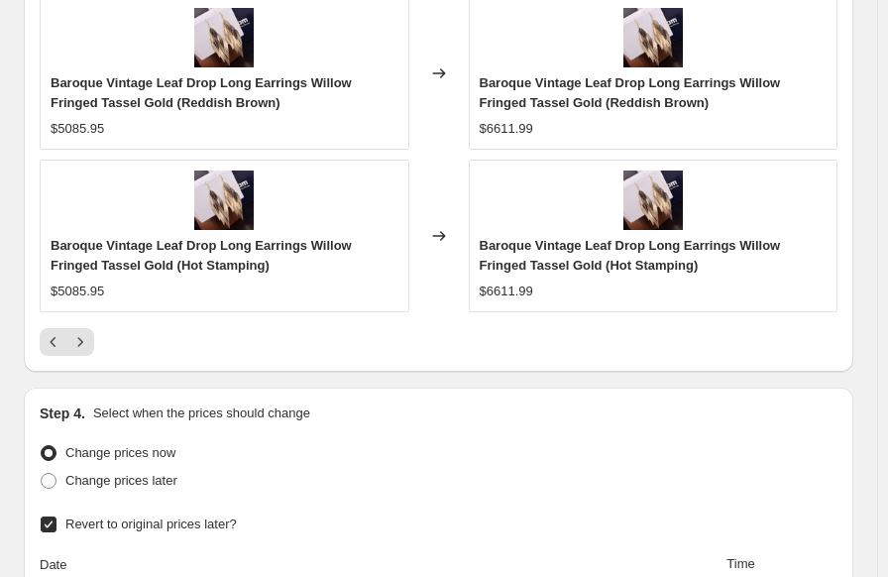
scroll to position [2180, 0]
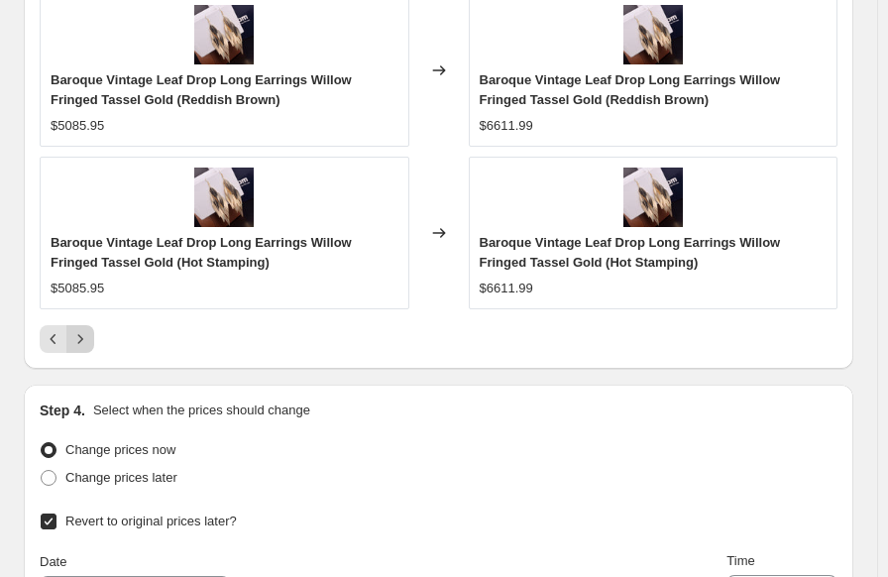
click at [80, 342] on icon "Next" at bounding box center [80, 339] width 20 height 20
click at [81, 344] on icon "Next" at bounding box center [80, 339] width 20 height 20
click at [83, 332] on icon "Next" at bounding box center [80, 339] width 20 height 20
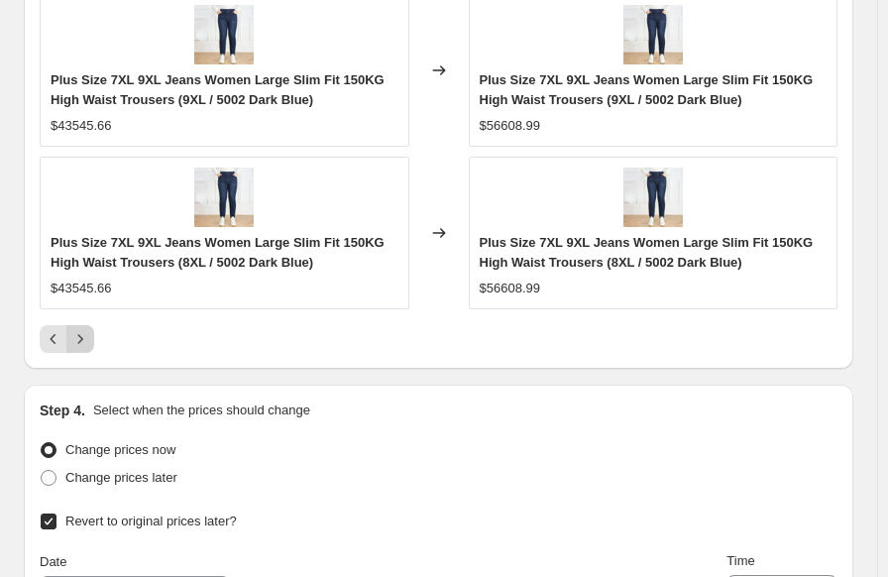
click at [82, 332] on icon "Next" at bounding box center [80, 339] width 20 height 20
click at [81, 329] on icon "Next" at bounding box center [80, 339] width 20 height 20
click at [78, 325] on button "Next" at bounding box center [80, 339] width 28 height 28
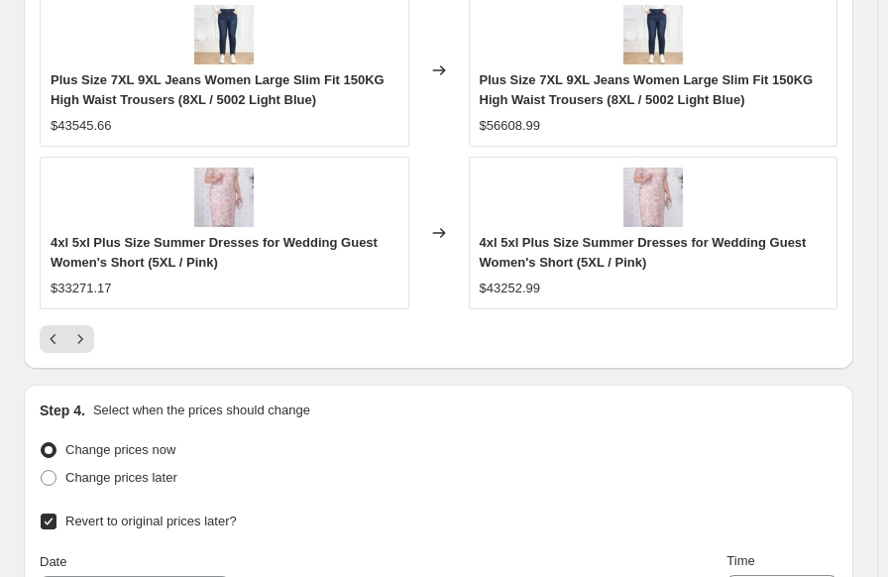
click at [78, 335] on icon "Next" at bounding box center [80, 339] width 5 height 9
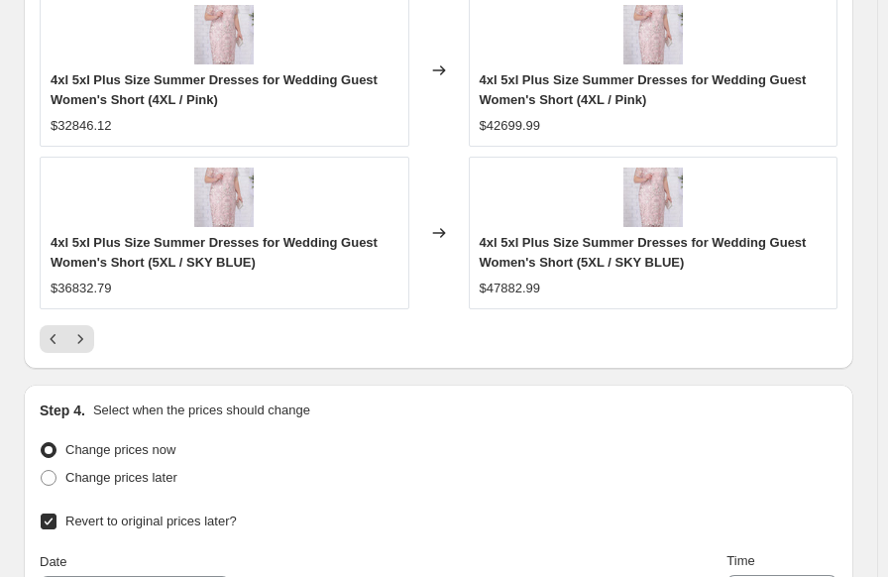
click at [74, 332] on icon "Next" at bounding box center [80, 339] width 20 height 20
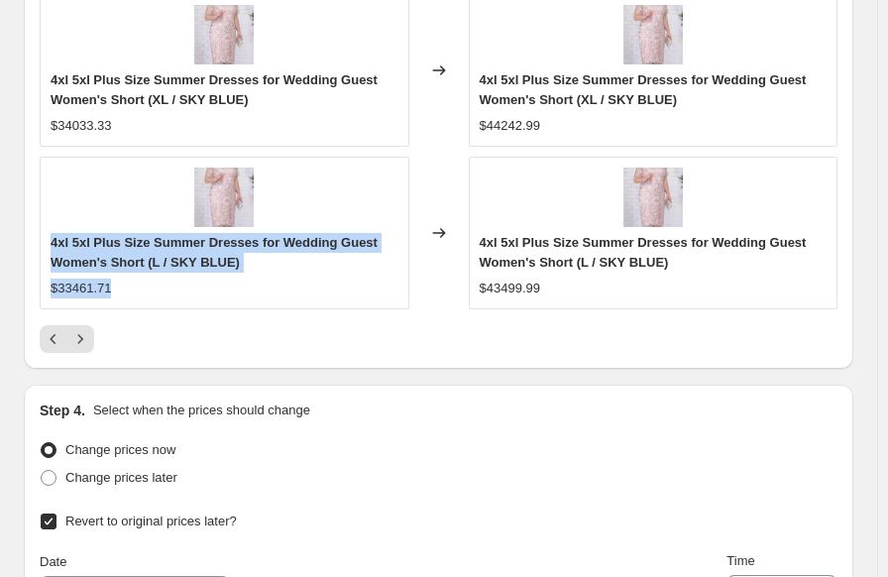
drag, startPoint x: 49, startPoint y: 242, endPoint x: 156, endPoint y: 287, distance: 116.3
click at [156, 287] on div "4xl 5xl Plus Size Summer Dresses for Wedding Guest Women's Short (L / SKY BLUE)…" at bounding box center [225, 233] width 370 height 153
copy div "4xl 5xl Plus Size Summer Dresses for Wedding Guest Women's Short (L / SKY BLUE)…"
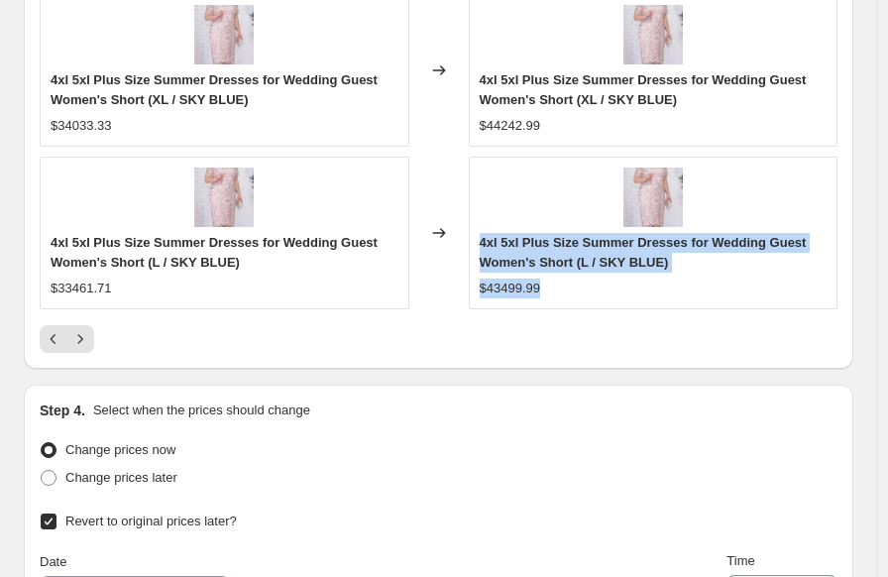
drag, startPoint x: 486, startPoint y: 241, endPoint x: 567, endPoint y: 284, distance: 91.3
click at [567, 284] on div "4xl 5xl Plus Size Summer Dresses for Wedding Guest Women's Short (L / SKY BLUE)…" at bounding box center [654, 265] width 348 height 65
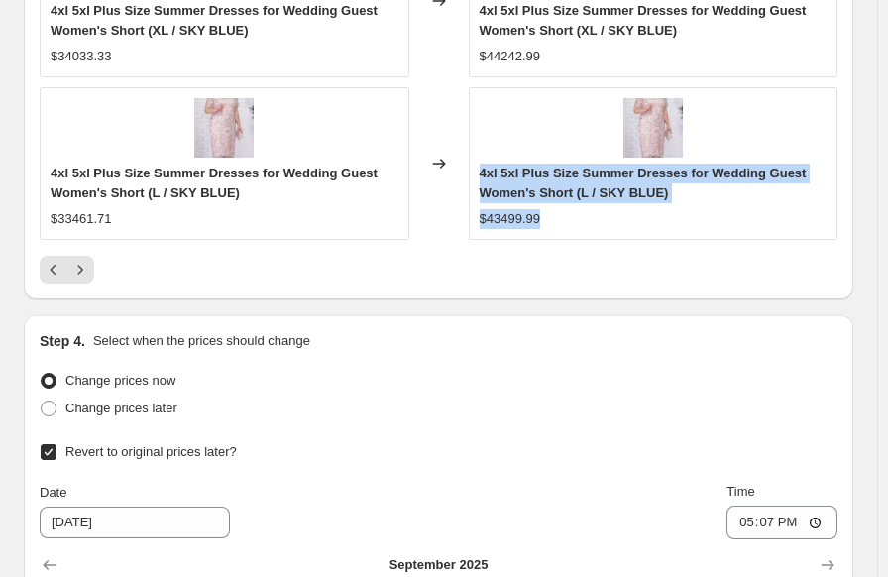
scroll to position [2279, 0]
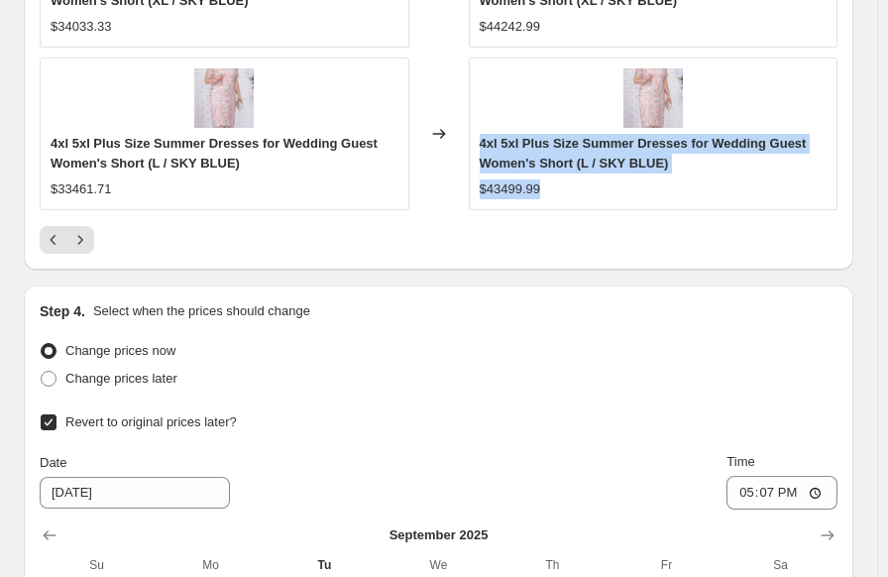
click at [49, 423] on input "Revert to original prices later?" at bounding box center [49, 422] width 16 height 16
checkbox input "false"
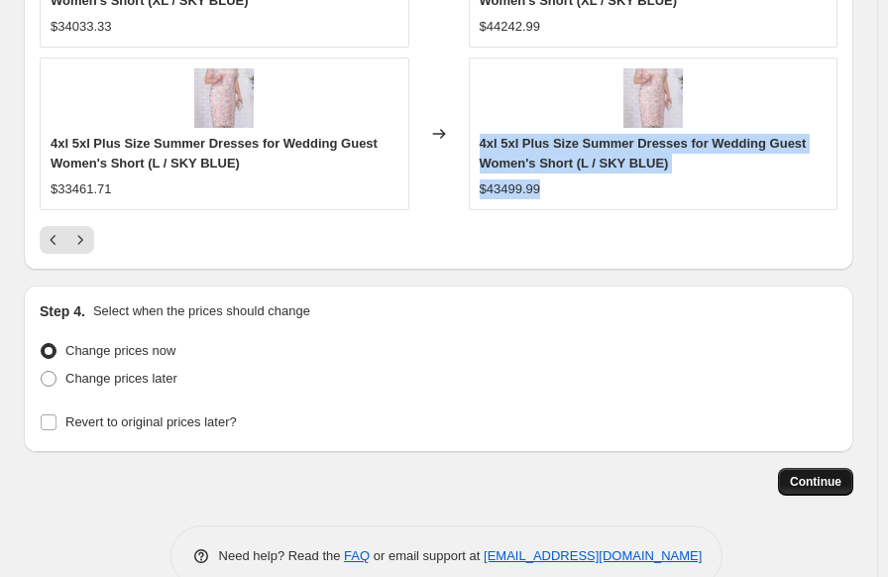
click at [824, 482] on span "Continue" at bounding box center [816, 482] width 52 height 16
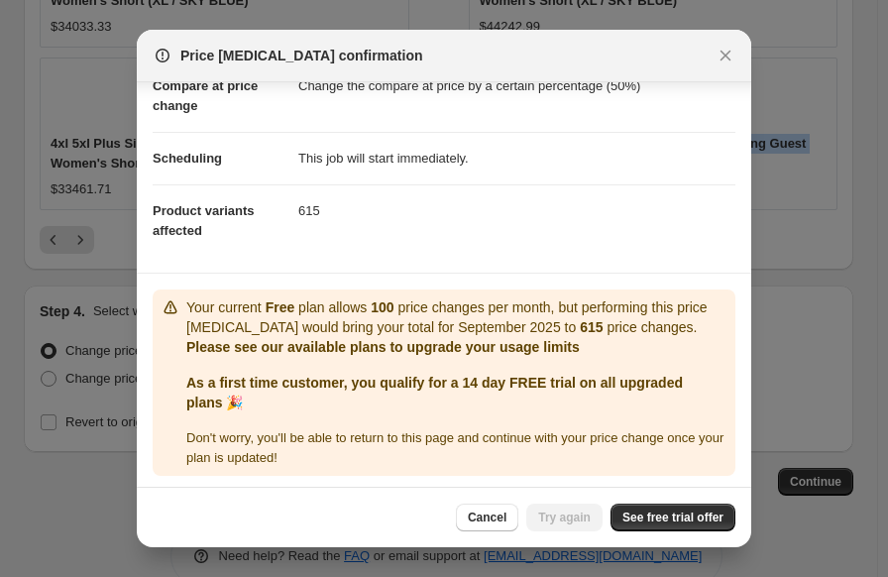
scroll to position [113, 0]
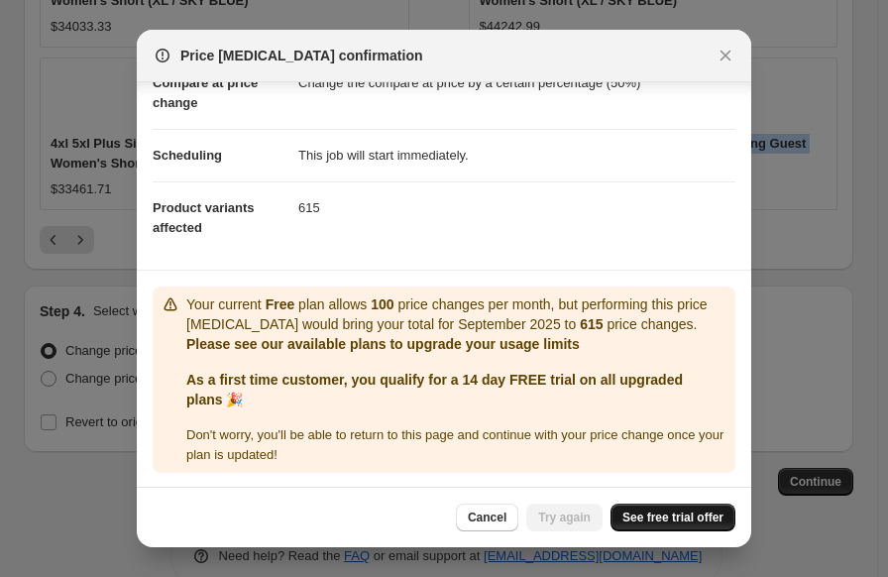
click at [674, 518] on span "See free trial offer" at bounding box center [672, 517] width 101 height 16
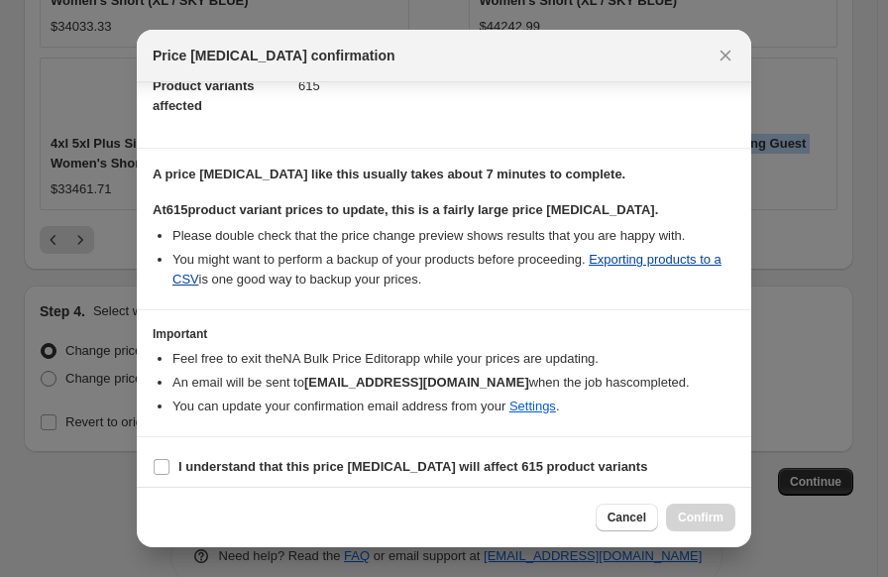
scroll to position [242, 0]
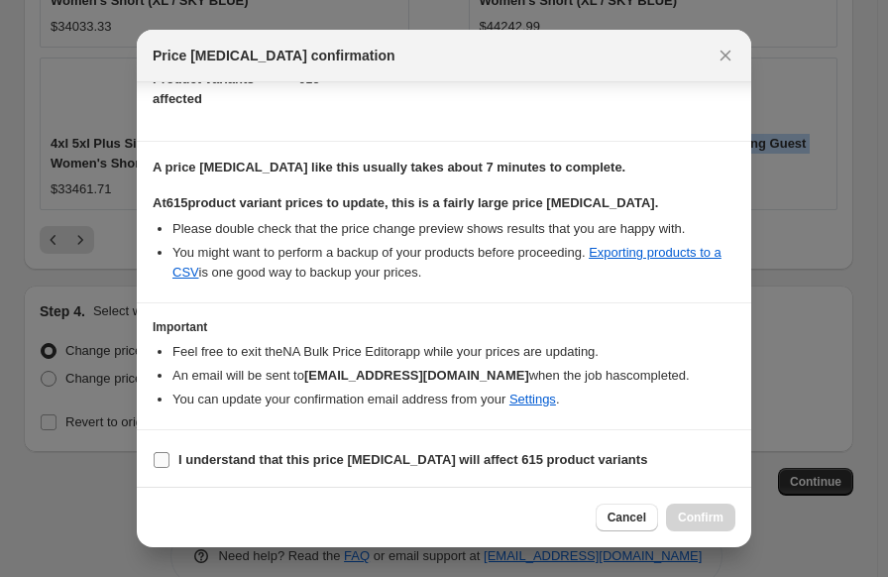
click at [161, 462] on input "I understand that this price [MEDICAL_DATA] will affect 615 product variants" at bounding box center [162, 460] width 16 height 16
checkbox input "true"
click at [682, 524] on span "Confirm" at bounding box center [701, 517] width 46 height 16
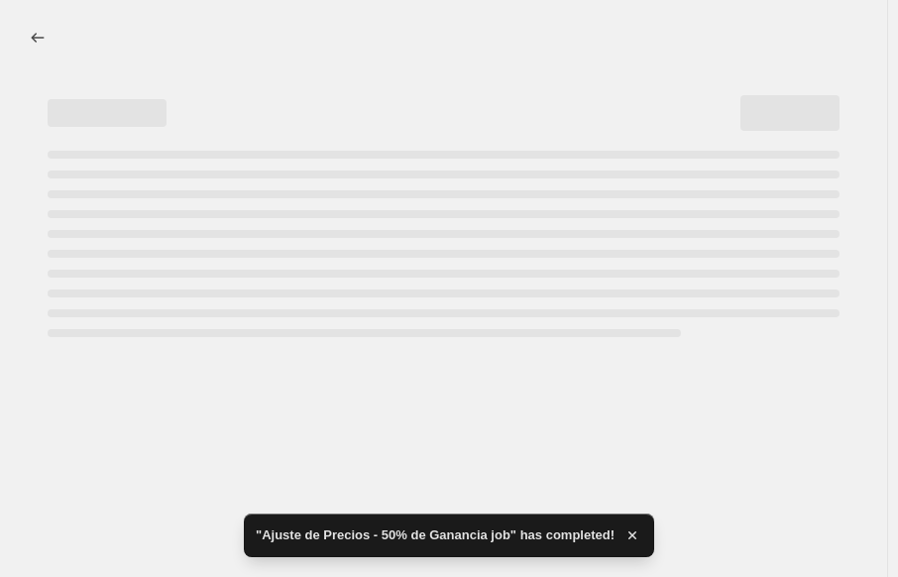
select select "percentage"
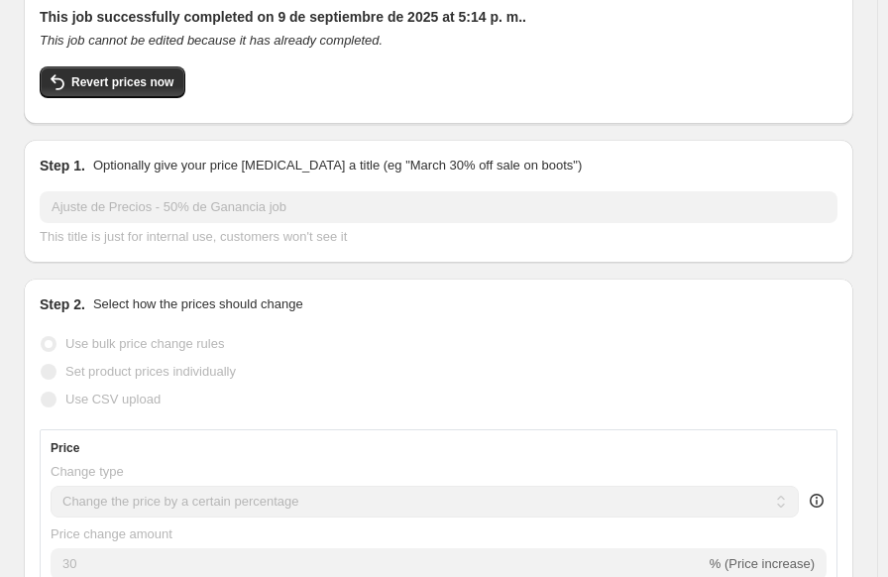
scroll to position [99, 0]
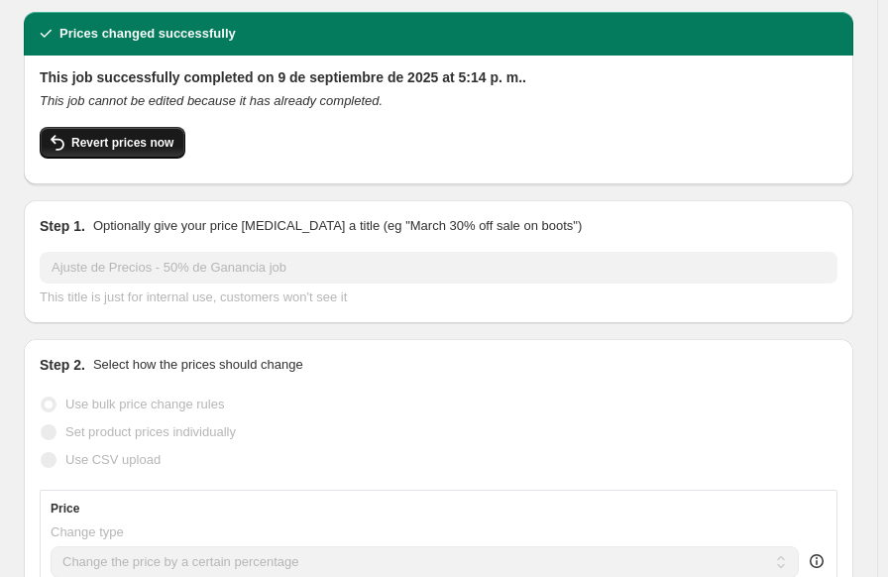
click at [152, 144] on span "Revert prices now" at bounding box center [122, 143] width 102 height 16
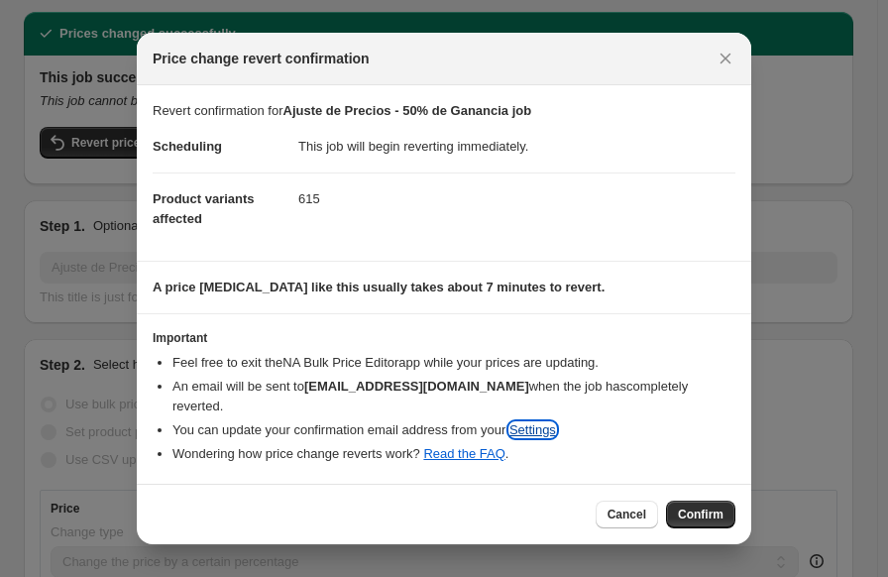
click at [535, 424] on link "Settings" at bounding box center [532, 429] width 47 height 15
click at [719, 64] on icon "Close" at bounding box center [725, 59] width 20 height 20
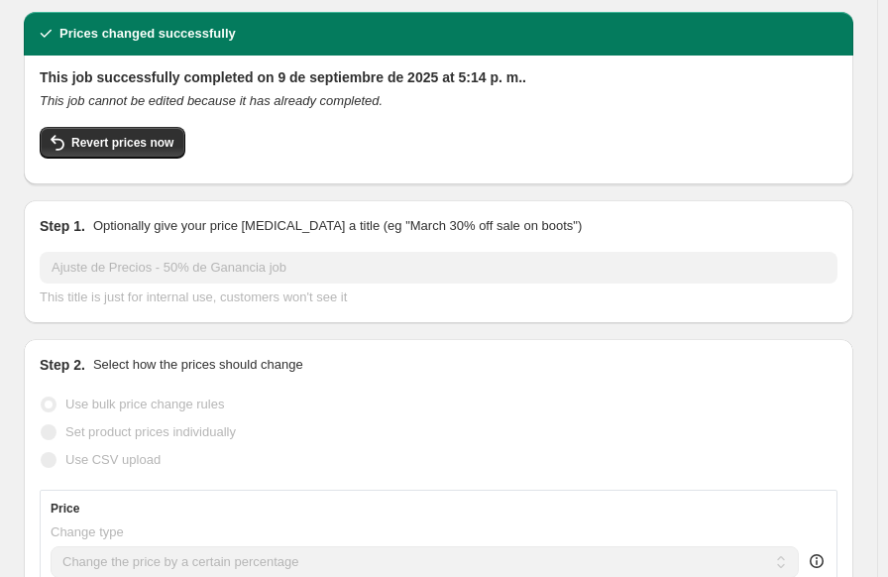
scroll to position [51, 0]
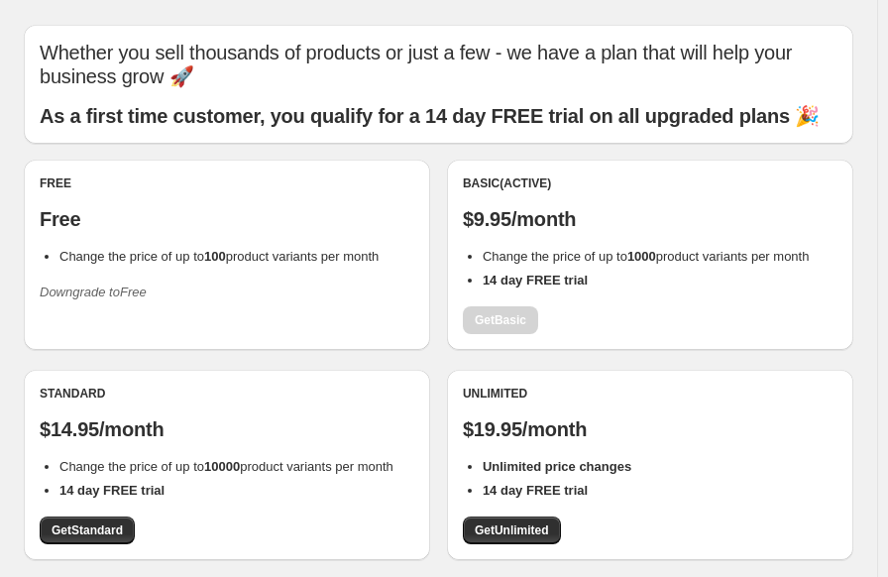
scroll to position [99, 0]
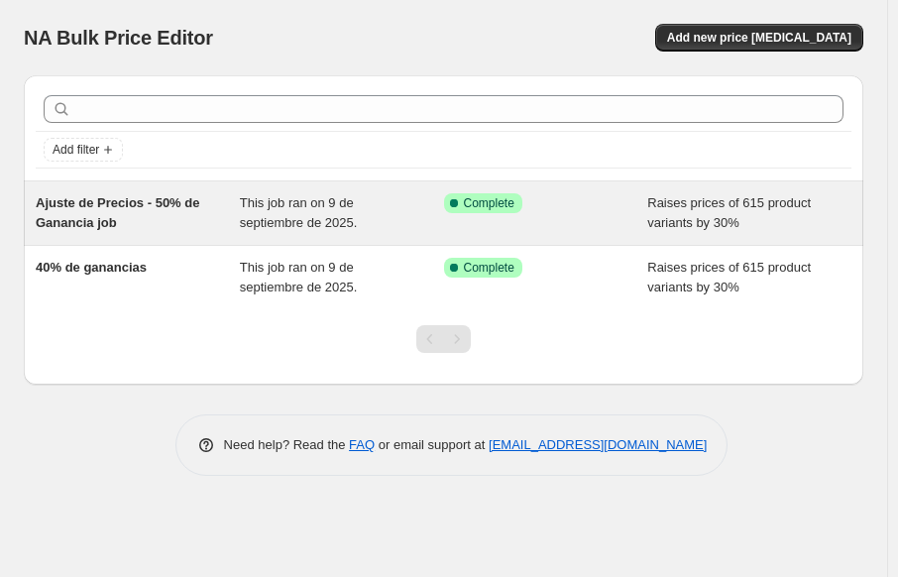
click at [511, 213] on div "Success Complete Complete" at bounding box center [546, 213] width 204 height 40
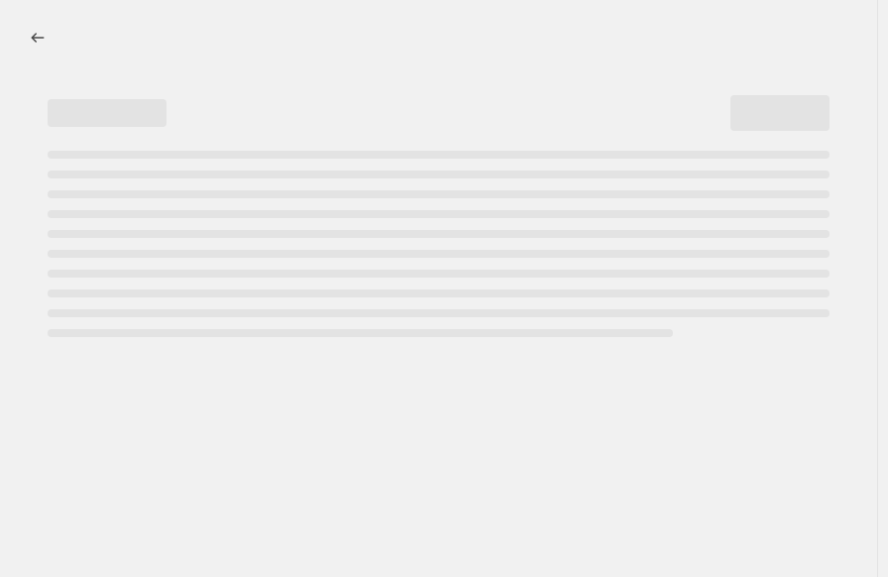
select select "percentage"
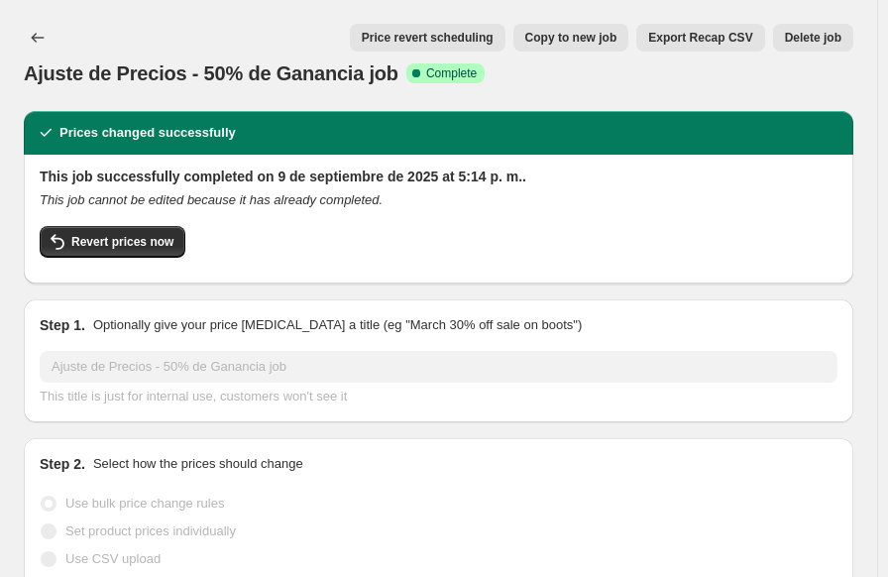
click at [836, 31] on span "Delete job" at bounding box center [813, 38] width 56 height 16
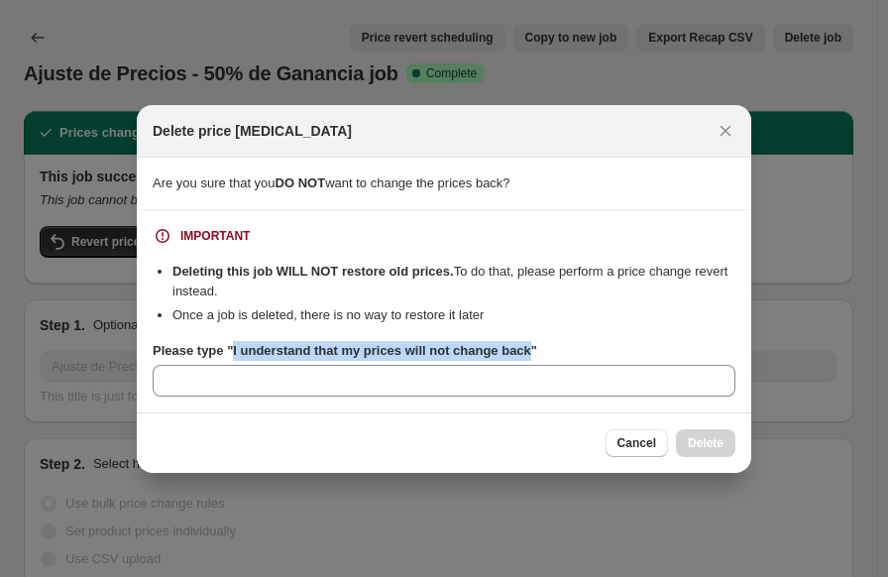
drag, startPoint x: 231, startPoint y: 351, endPoint x: 523, endPoint y: 348, distance: 292.3
click at [523, 348] on b "Please type "I understand that my prices will not change back"" at bounding box center [345, 350] width 384 height 15
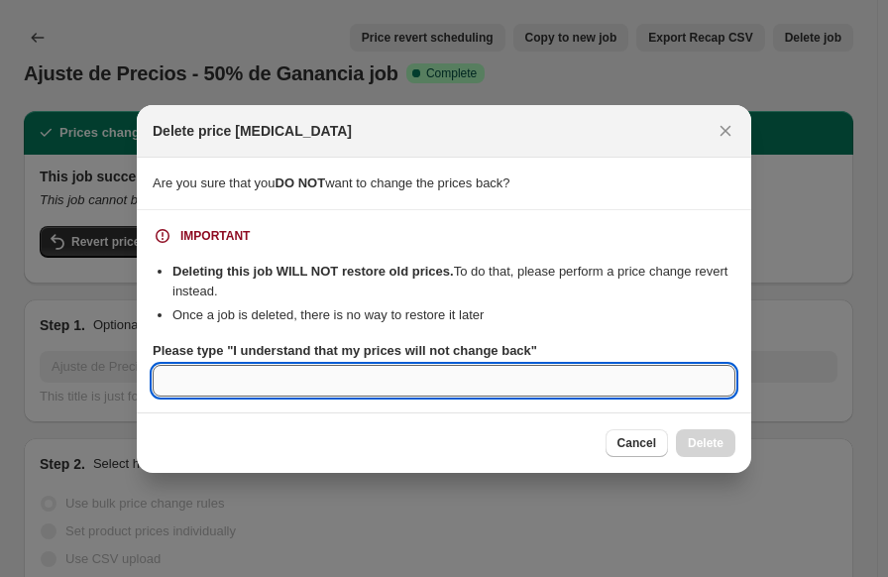
click at [331, 382] on input "Please type "I understand that my prices will not change back"" at bounding box center [444, 381] width 583 height 32
paste input "I understand that my prices will not change back"
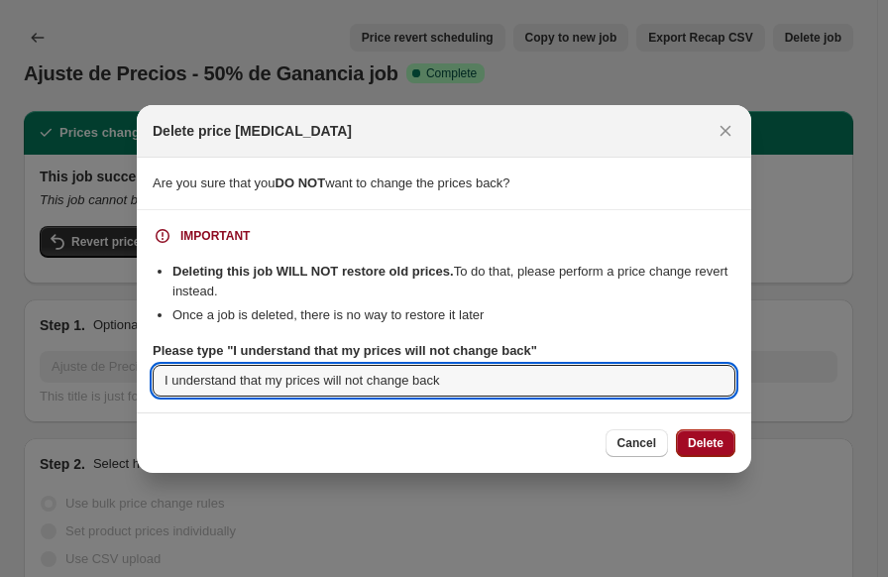
type input "I understand that my prices will not change back"
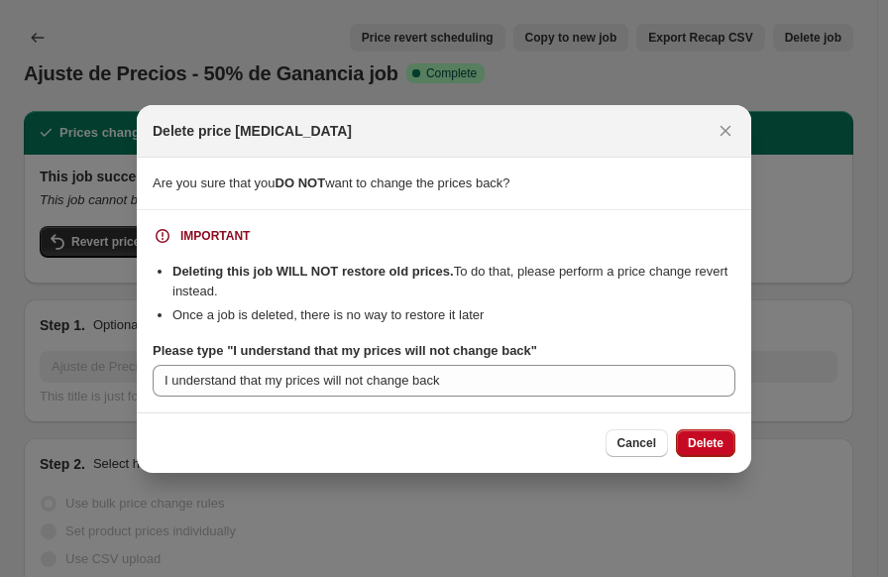
click at [694, 443] on span "Delete" at bounding box center [706, 443] width 36 height 16
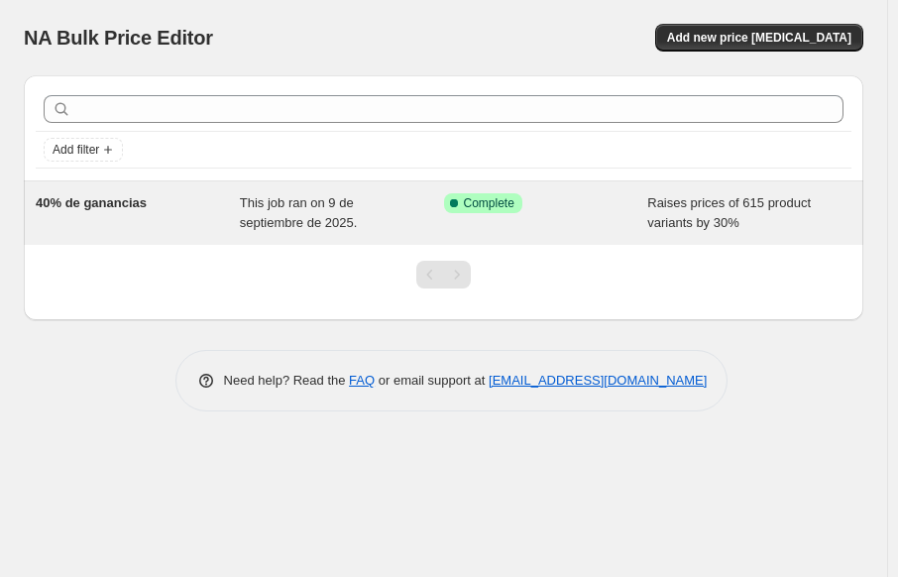
click at [623, 213] on div "Success Complete Complete" at bounding box center [546, 213] width 204 height 40
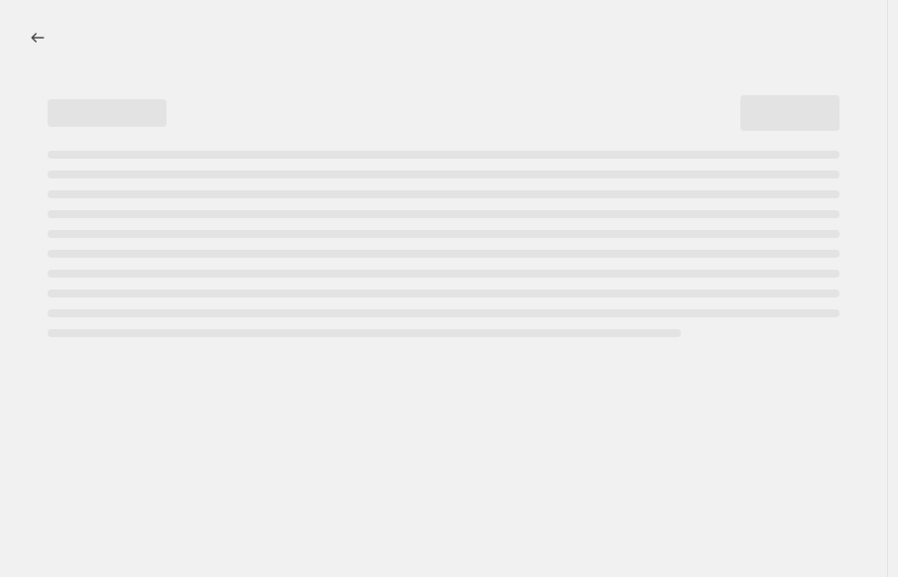
select select "percentage"
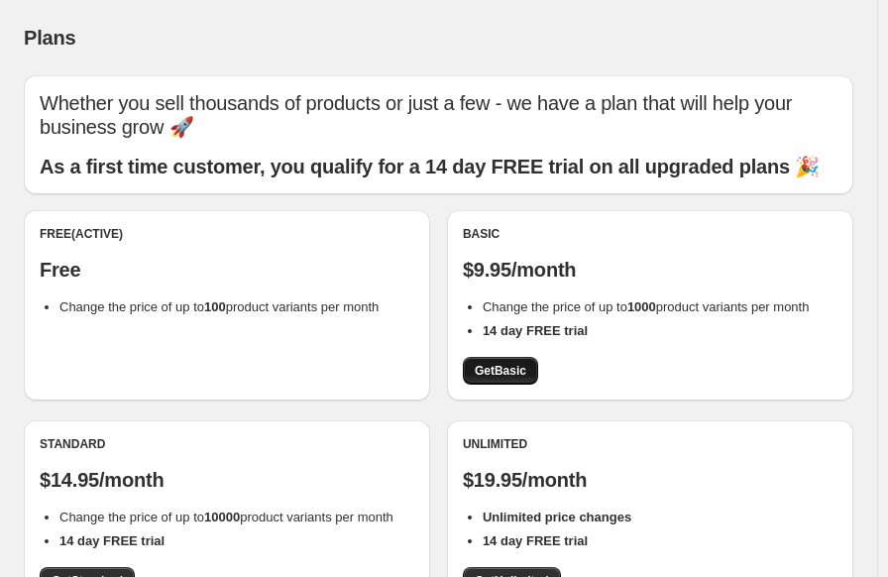
click at [517, 375] on span "Get Basic" at bounding box center [501, 371] width 52 height 16
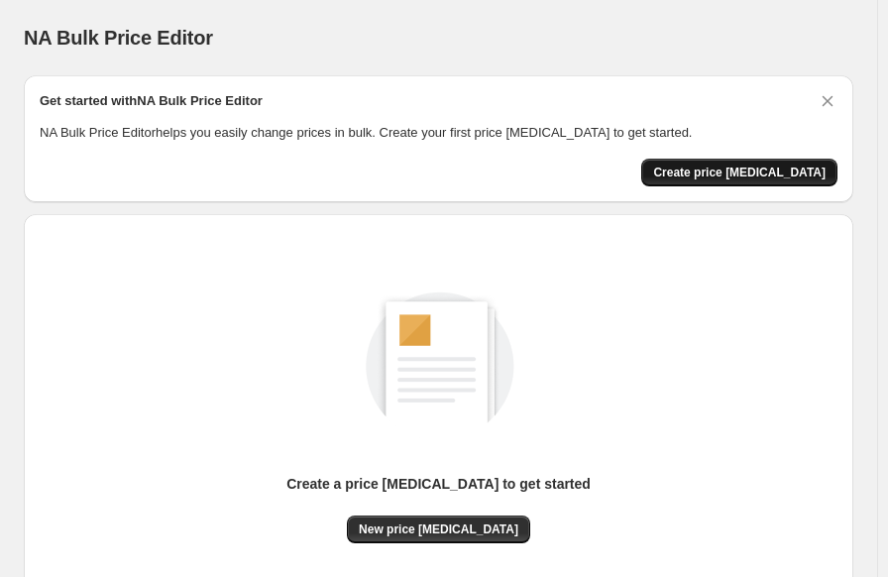
click at [711, 178] on span "Create price [MEDICAL_DATA]" at bounding box center [739, 172] width 172 height 16
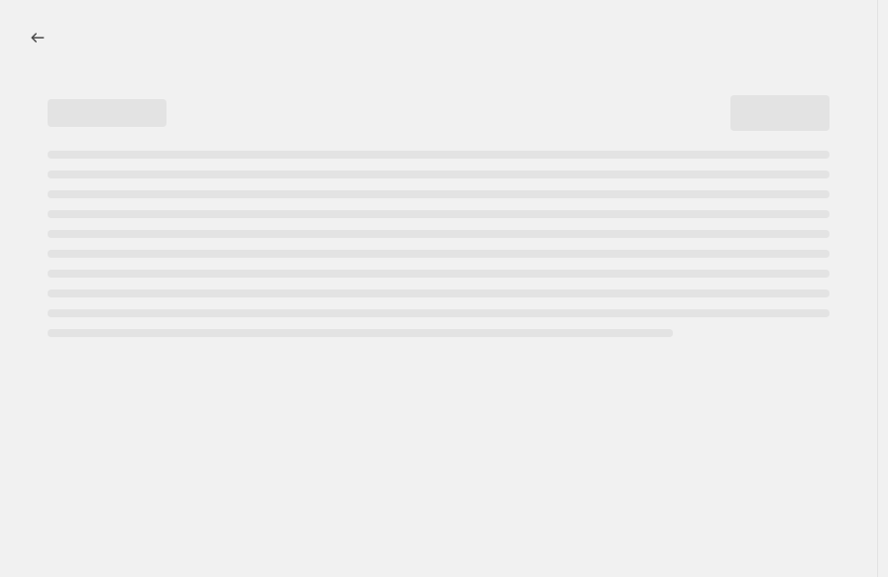
select select "percentage"
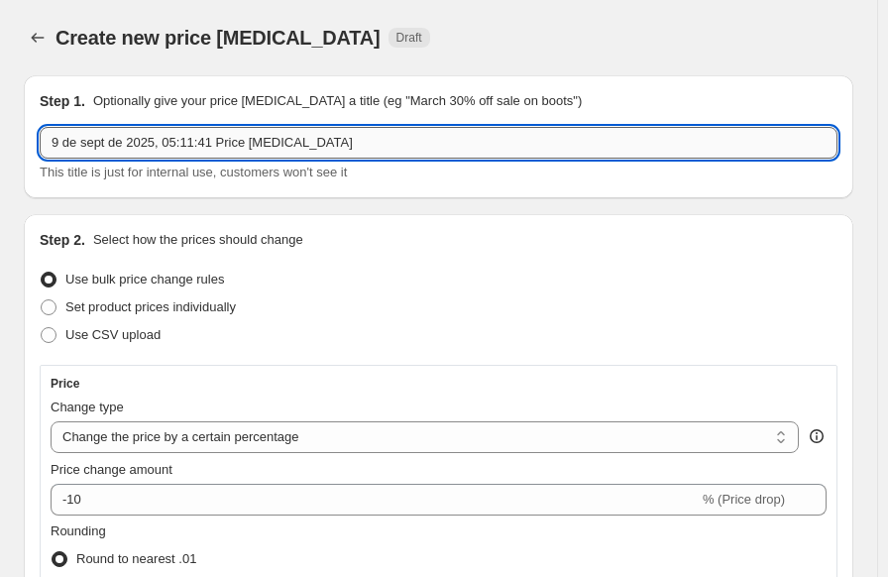
click at [365, 146] on input "9 de sept de 2025, 05:11:41 Price [MEDICAL_DATA]" at bounding box center [439, 143] width 798 height 32
type input "9"
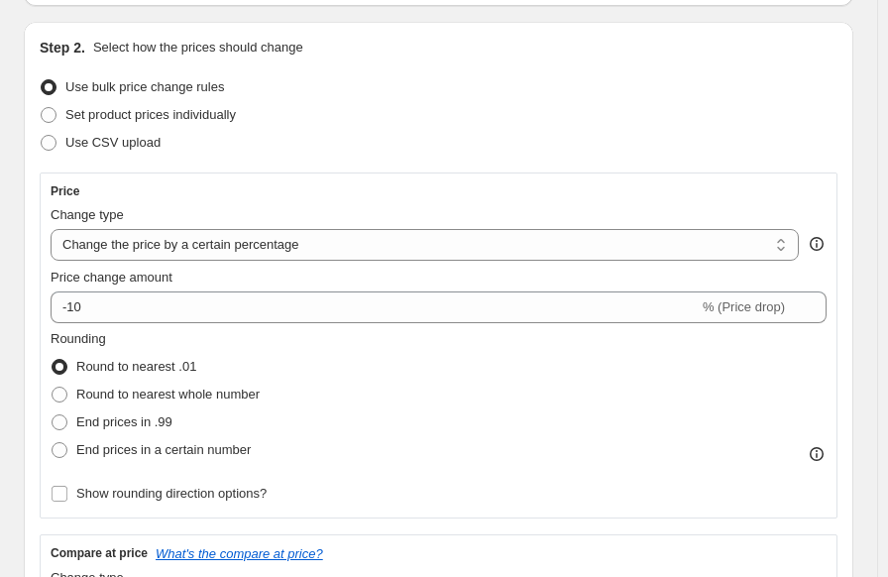
scroll to position [198, 0]
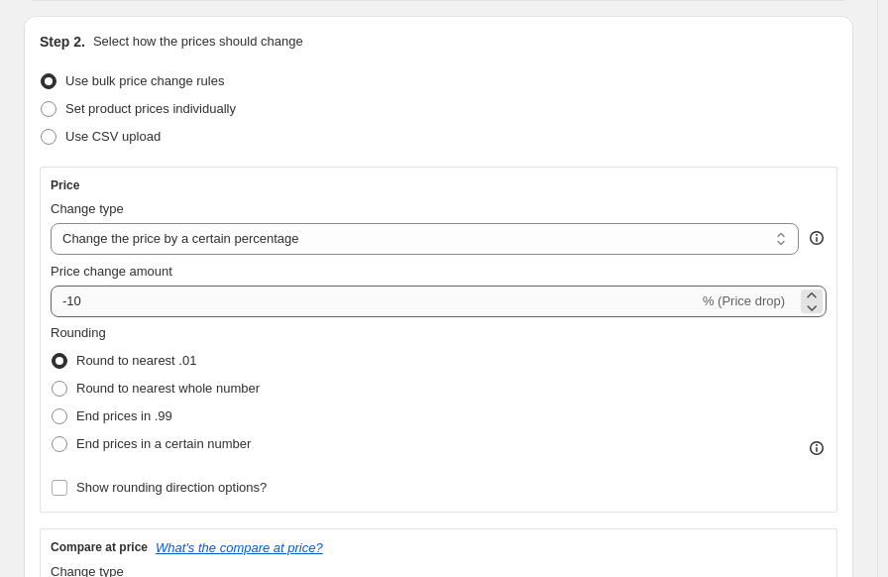
type input "40% de ganancias"
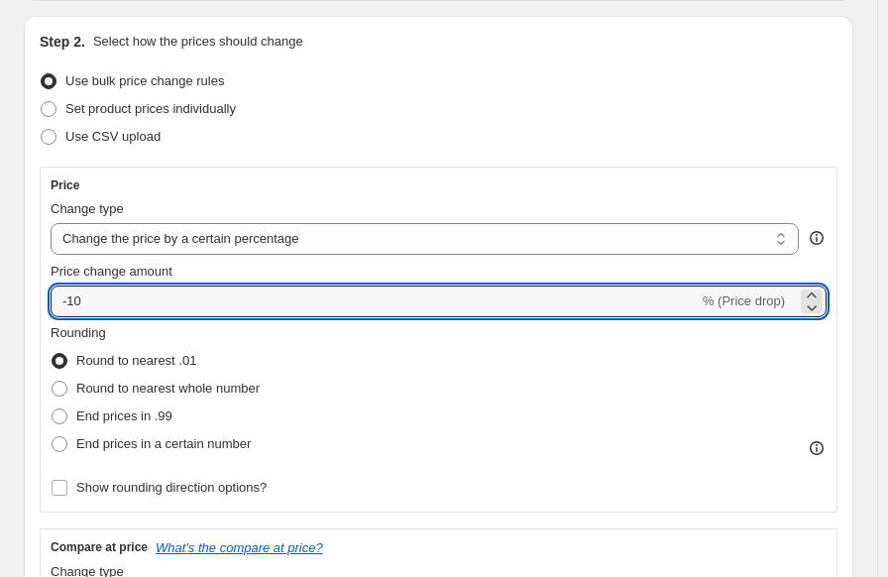
drag, startPoint x: 99, startPoint y: 295, endPoint x: 44, endPoint y: 297, distance: 55.5
click at [47, 297] on div "Price Change type Change the price to a certain amount Change the price by a ce…" at bounding box center [439, 339] width 798 height 346
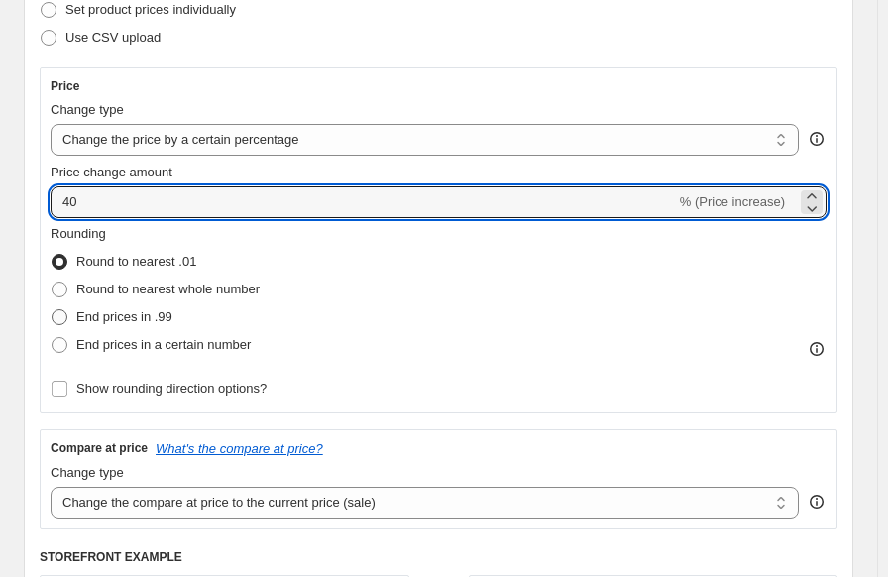
type input "40"
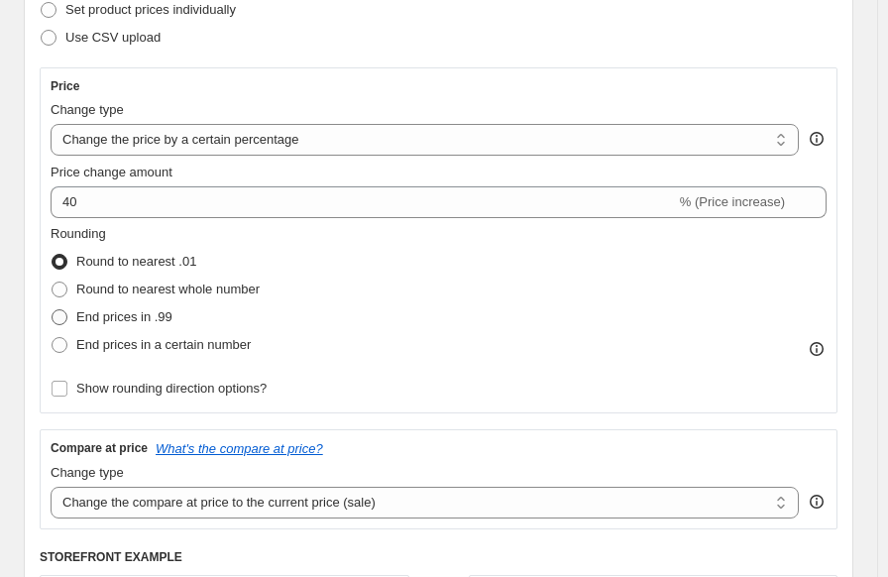
click at [63, 317] on span at bounding box center [60, 317] width 16 height 16
click at [53, 310] on input "End prices in .99" at bounding box center [52, 309] width 1 height 1
radio input "true"
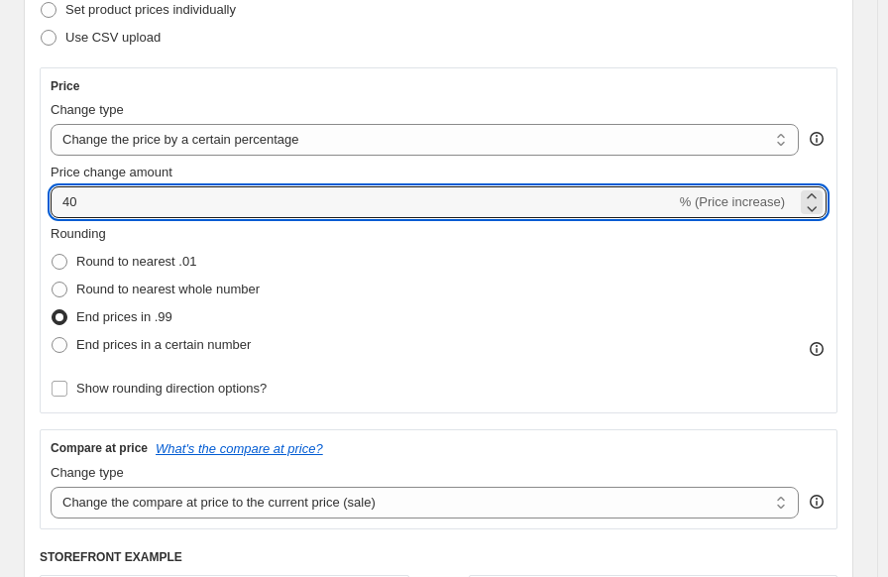
drag, startPoint x: 96, startPoint y: 207, endPoint x: -11, endPoint y: 196, distance: 107.6
type input "6"
type input "30"
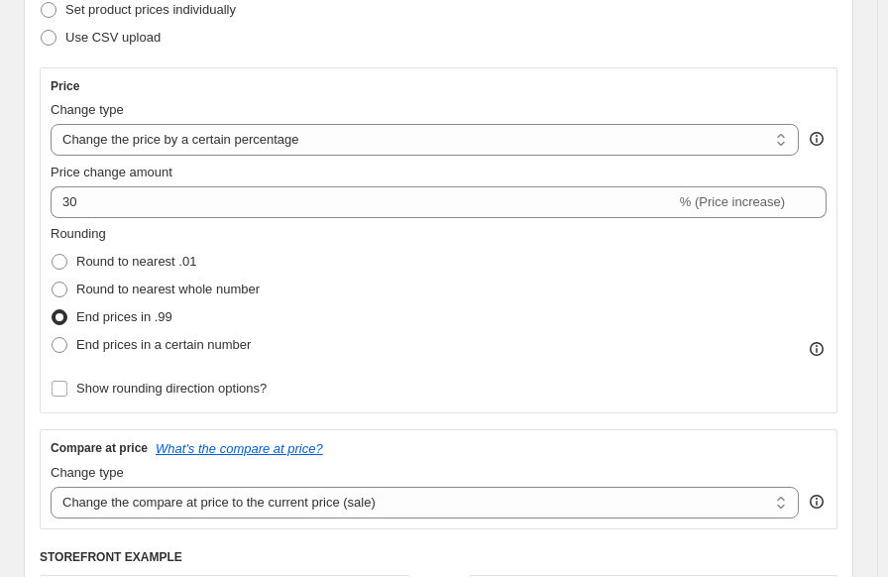
click at [442, 272] on div "Rounding Round to nearest .01 Round to nearest whole number End prices in .99 E…" at bounding box center [439, 291] width 776 height 135
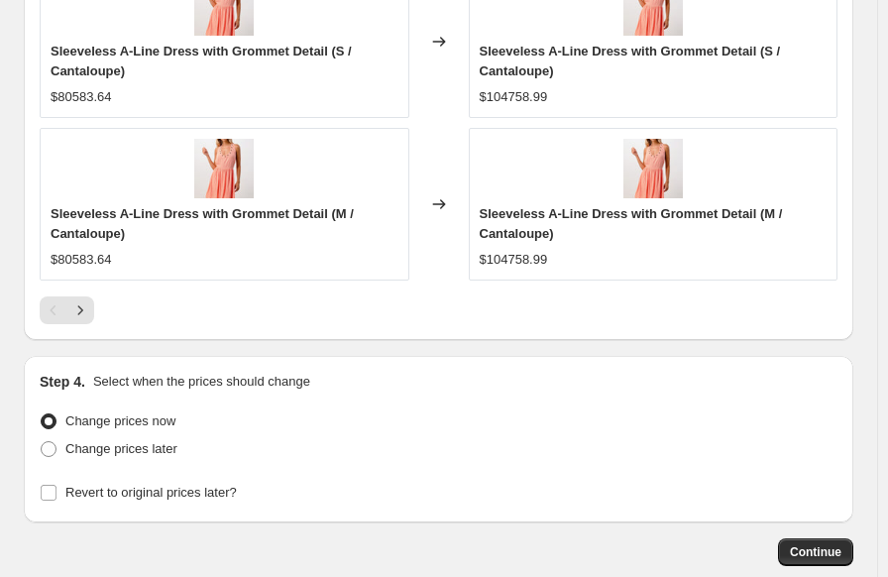
scroll to position [1981, 0]
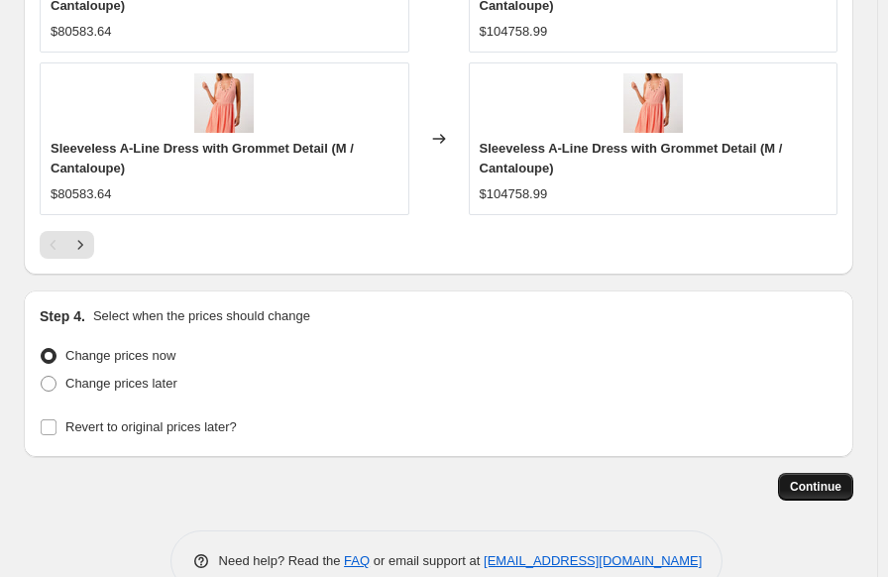
click at [811, 490] on span "Continue" at bounding box center [816, 487] width 52 height 16
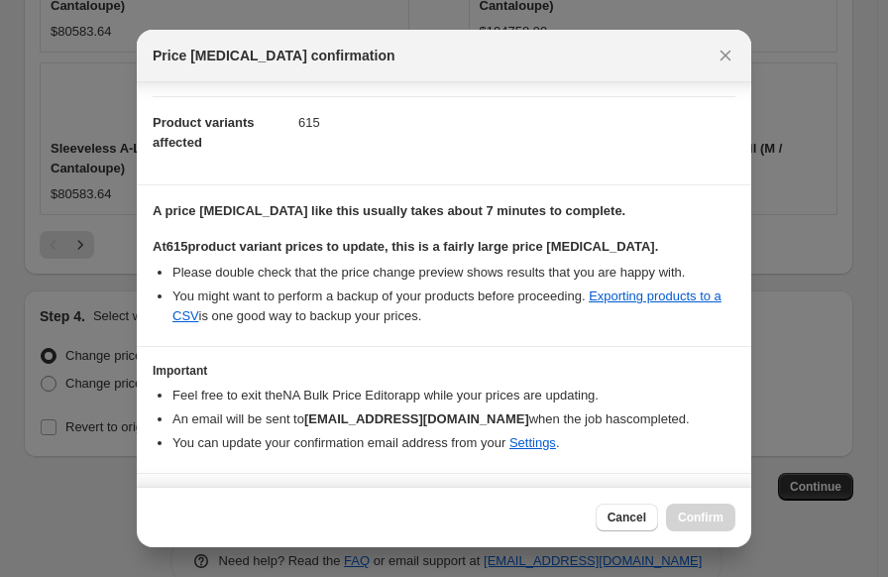
scroll to position [242, 0]
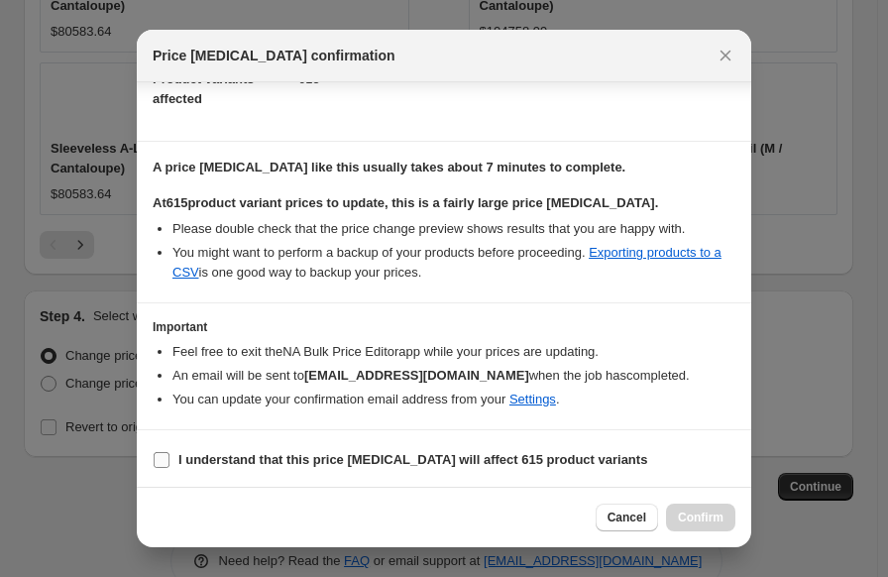
click at [159, 459] on input "I understand that this price [MEDICAL_DATA] will affect 615 product variants" at bounding box center [162, 460] width 16 height 16
checkbox input "true"
click at [716, 513] on span "Confirm" at bounding box center [701, 517] width 46 height 16
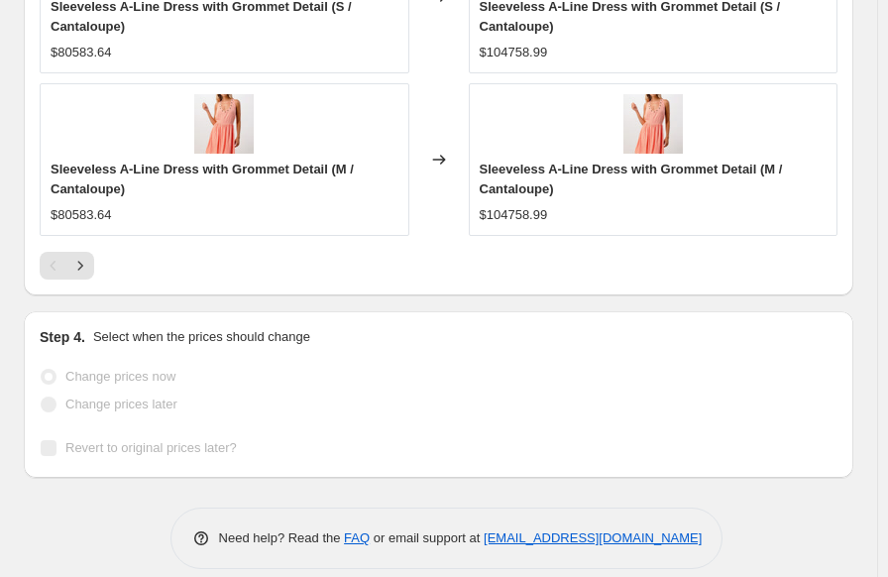
scroll to position [2123, 0]
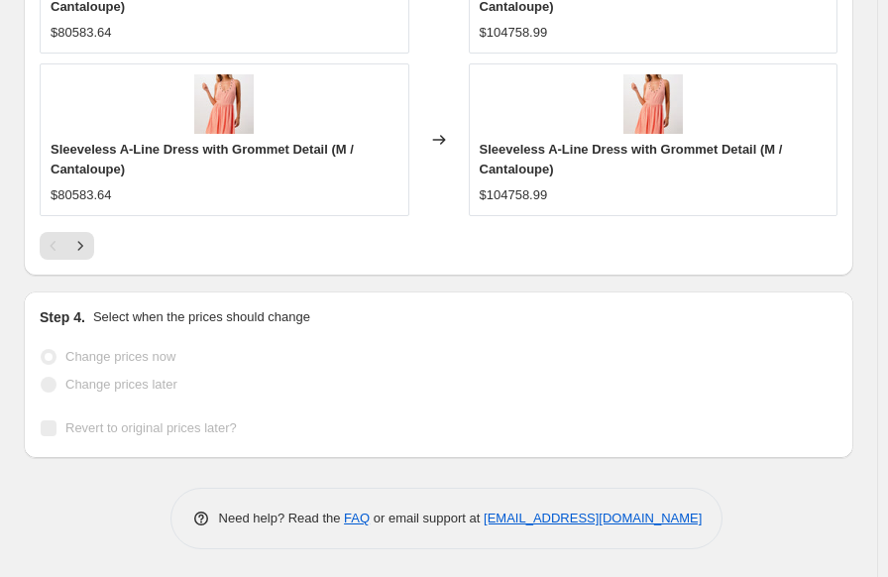
select select "percentage"
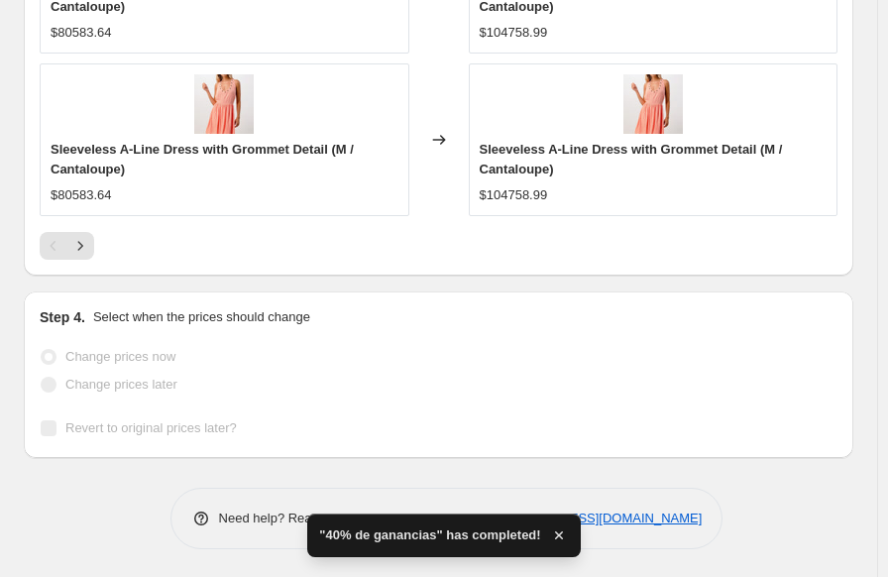
scroll to position [0, 0]
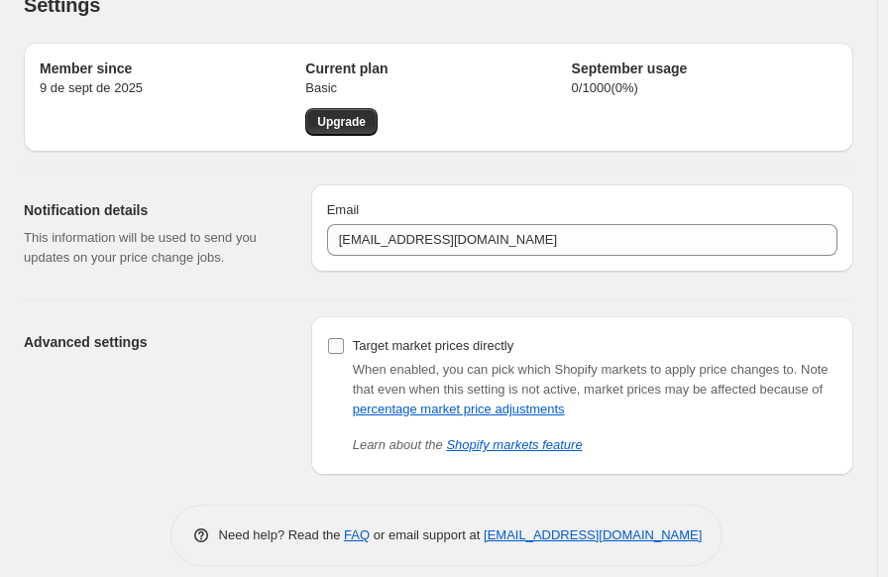
scroll to position [51, 0]
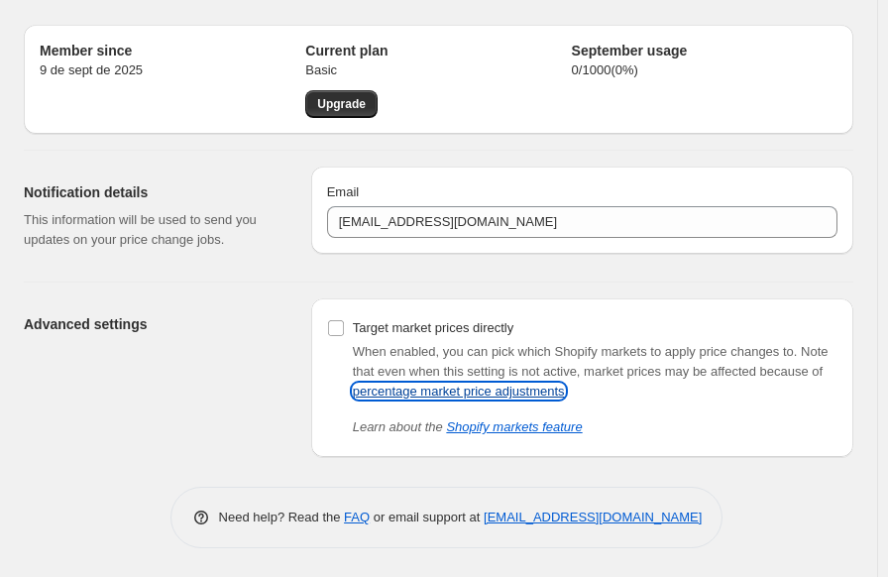
click at [453, 391] on link "percentage market price adjustments" at bounding box center [459, 390] width 212 height 15
